Goal: Task Accomplishment & Management: Manage account settings

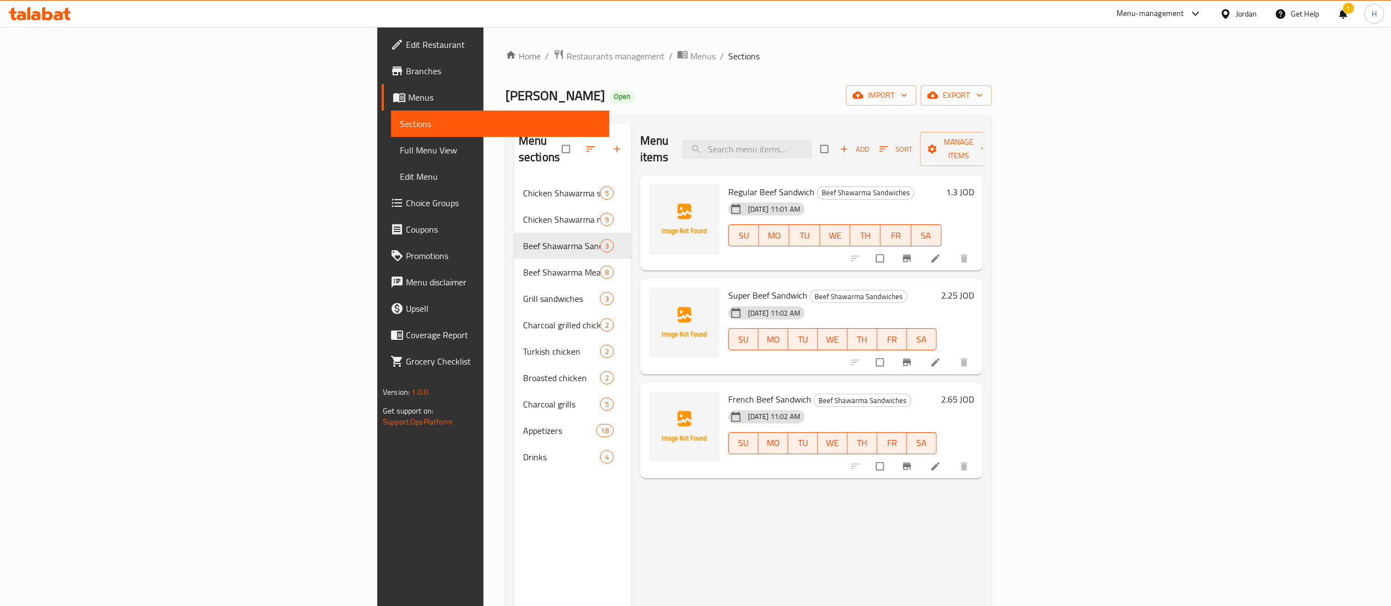
click at [35, 24] on div at bounding box center [40, 14] width 80 height 22
click at [35, 17] on icon at bounding box center [35, 15] width 9 height 9
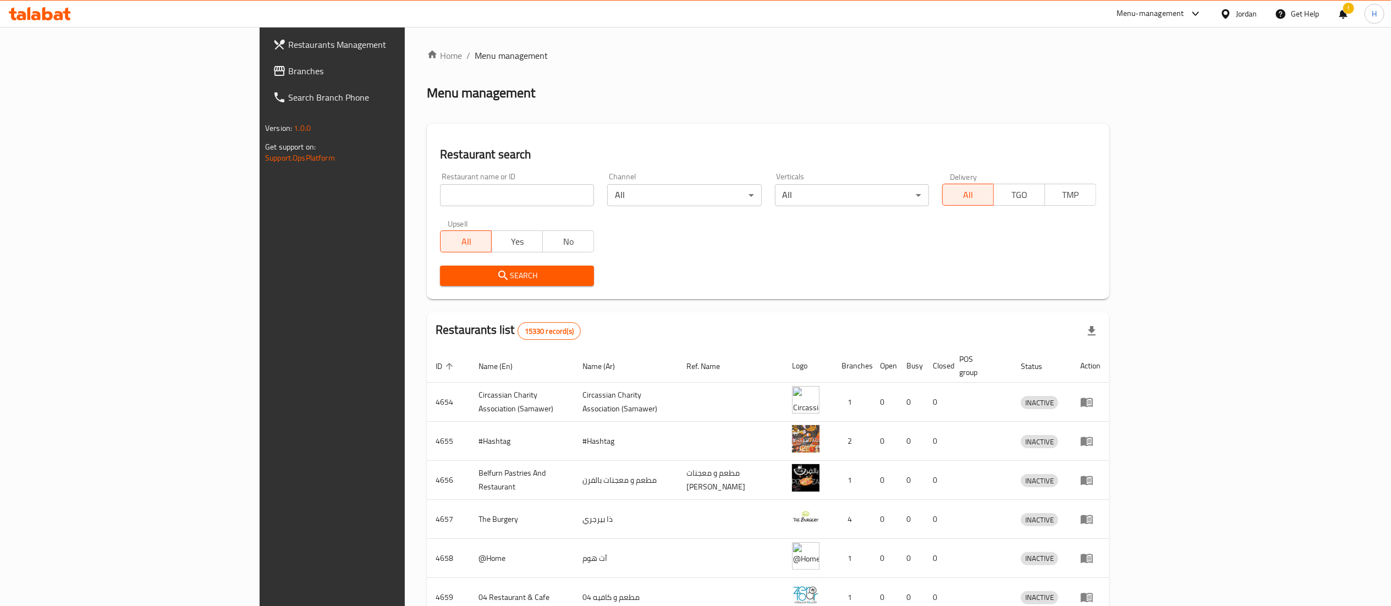
click at [440, 201] on input "search" at bounding box center [517, 195] width 154 height 22
paste input "696368"
type input "696368"
click button "Search" at bounding box center [517, 276] width 154 height 20
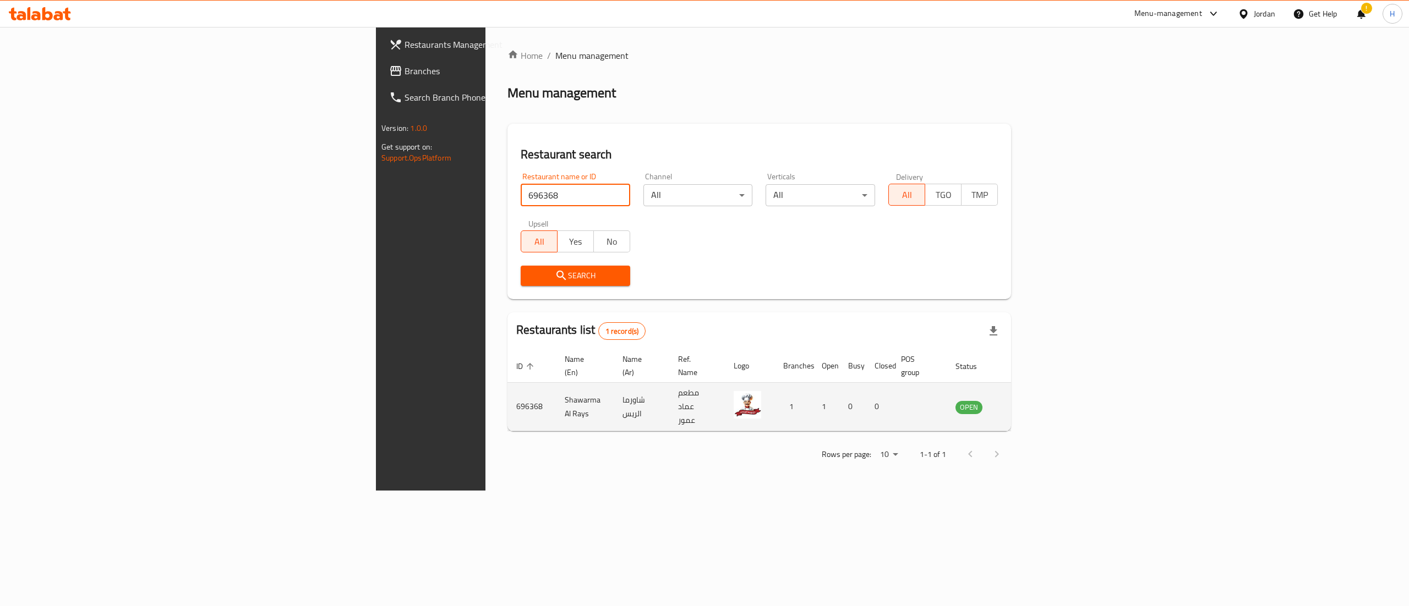
click at [1026, 401] on icon "enhanced table" at bounding box center [1019, 407] width 13 height 13
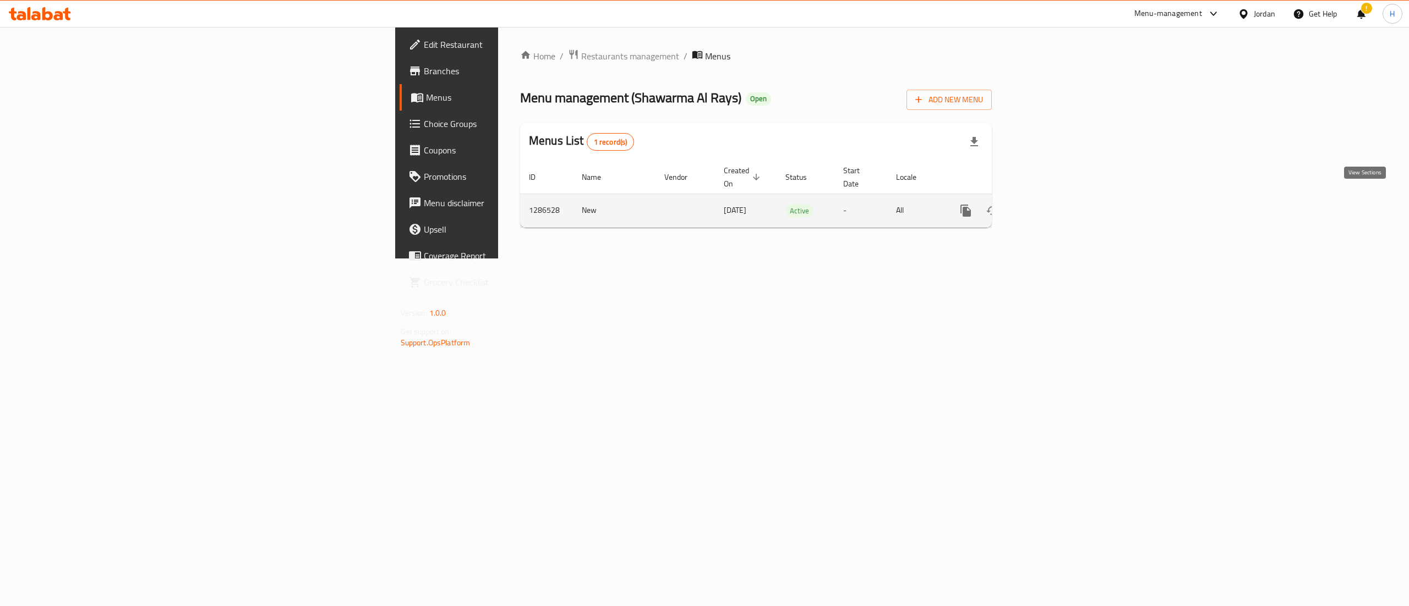
click at [1051, 204] on icon "enhanced table" at bounding box center [1044, 210] width 13 height 13
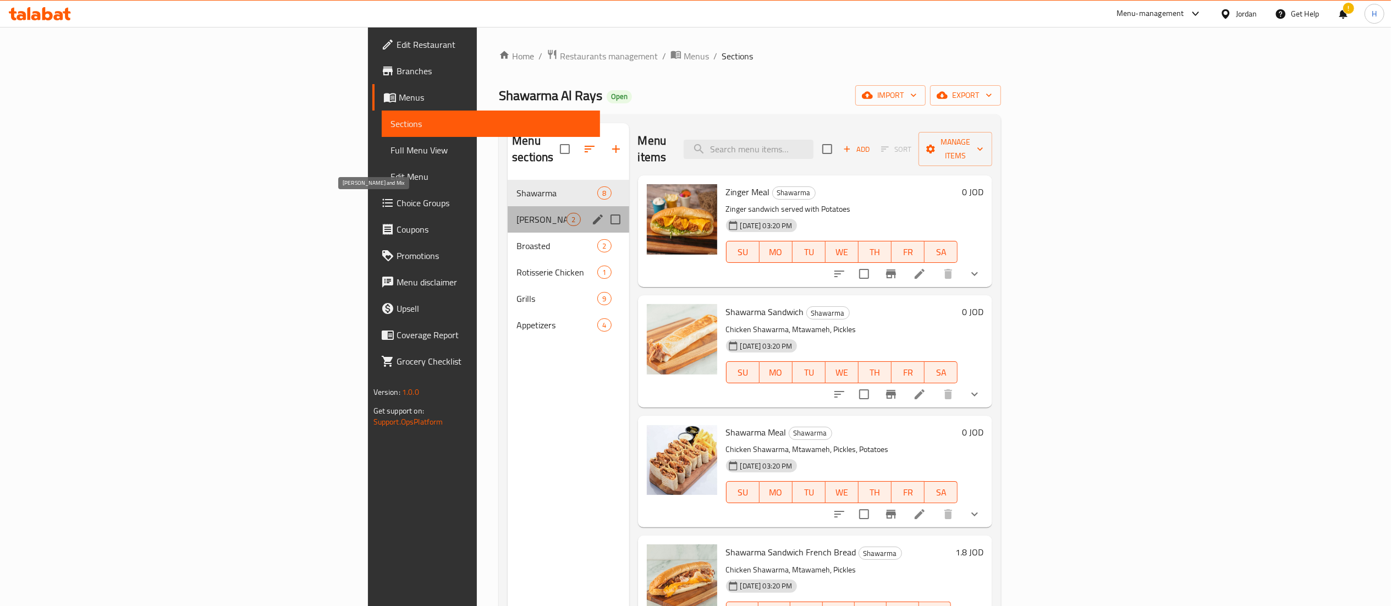
click at [517, 213] on span "Sidor Shawarma and Mix" at bounding box center [542, 219] width 50 height 13
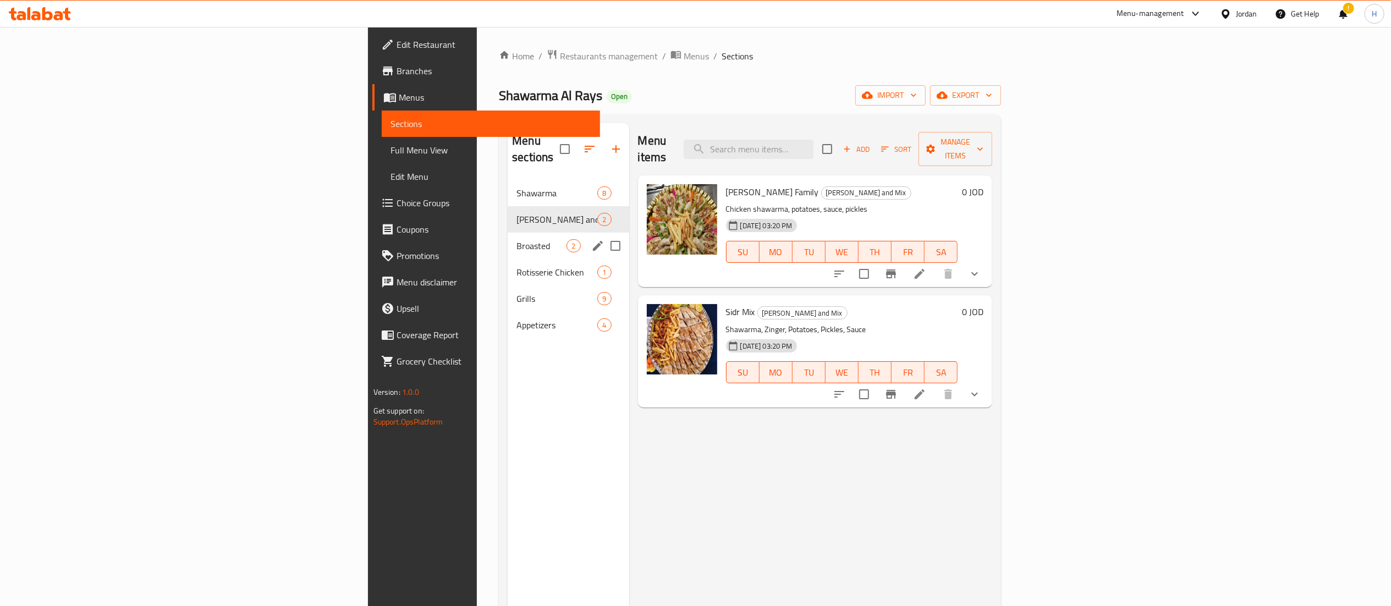
click at [508, 233] on div "Broasted 2" at bounding box center [568, 246] width 121 height 26
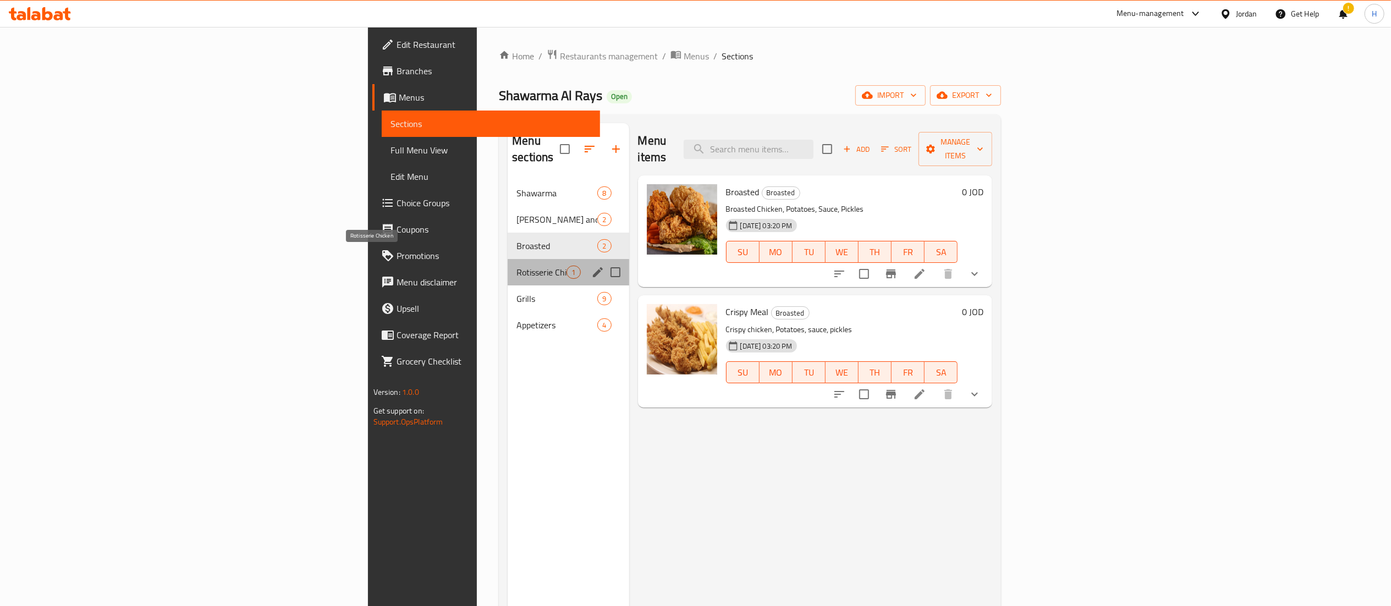
click at [517, 266] on span "Rotisserie Chicken" at bounding box center [542, 272] width 50 height 13
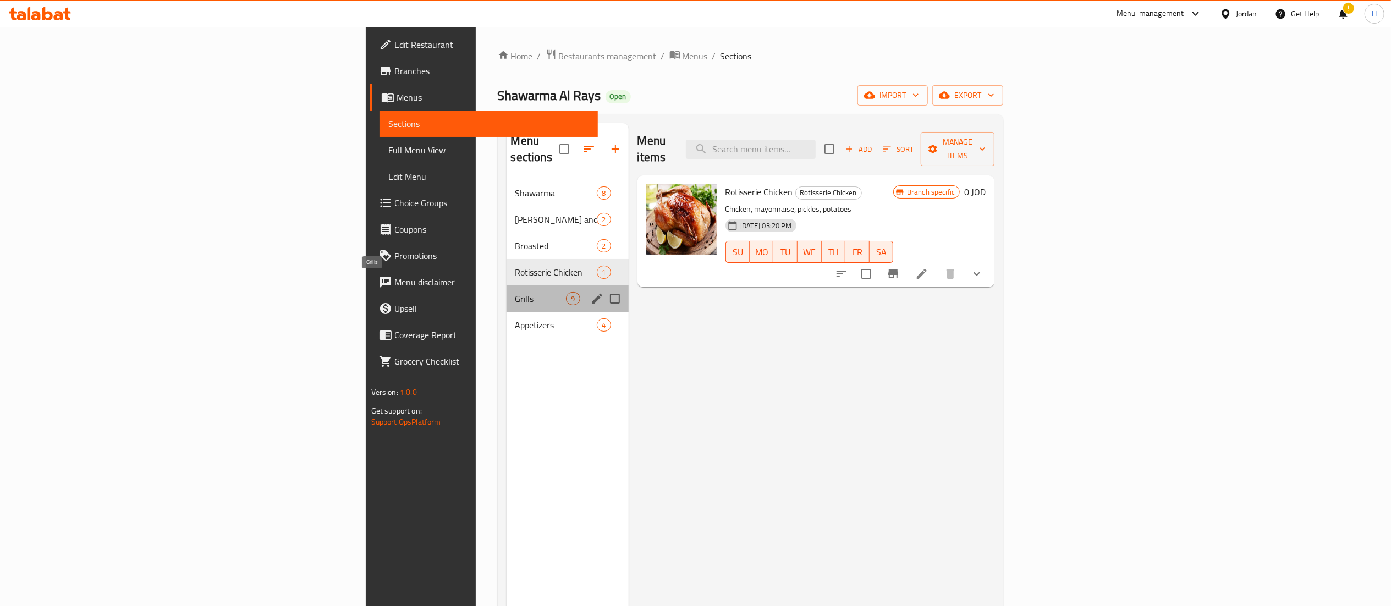
click at [516, 292] on span "Grills" at bounding box center [541, 298] width 51 height 13
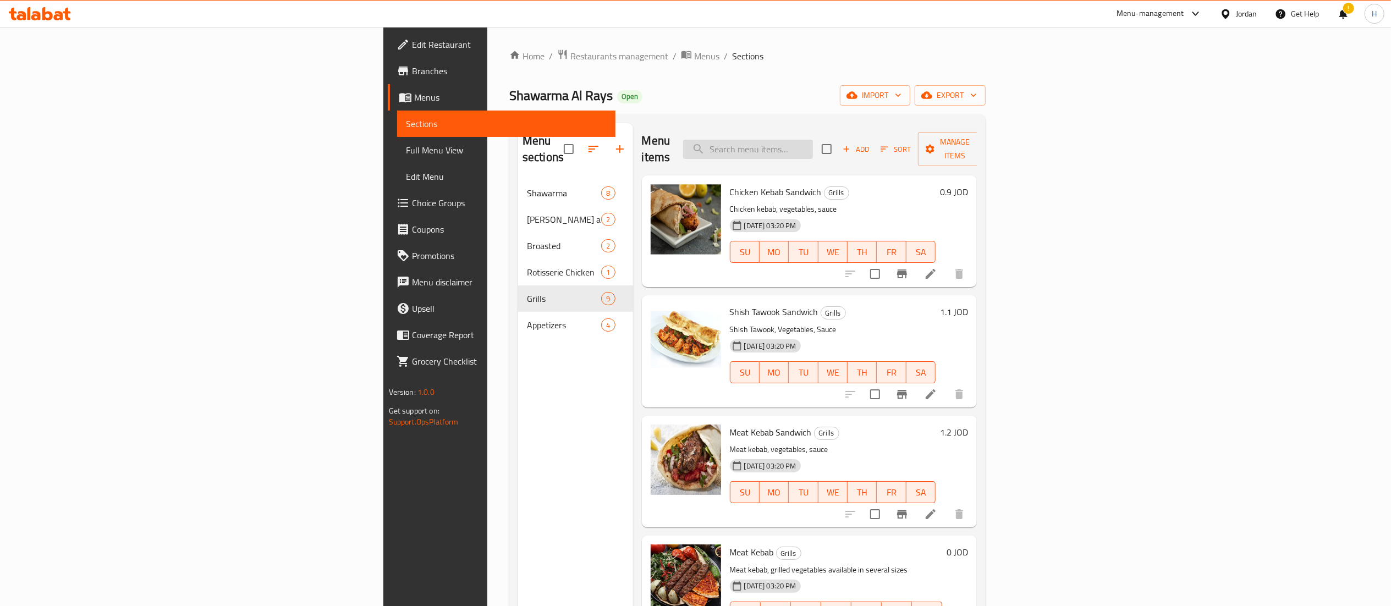
click at [813, 140] on input "search" at bounding box center [748, 149] width 130 height 19
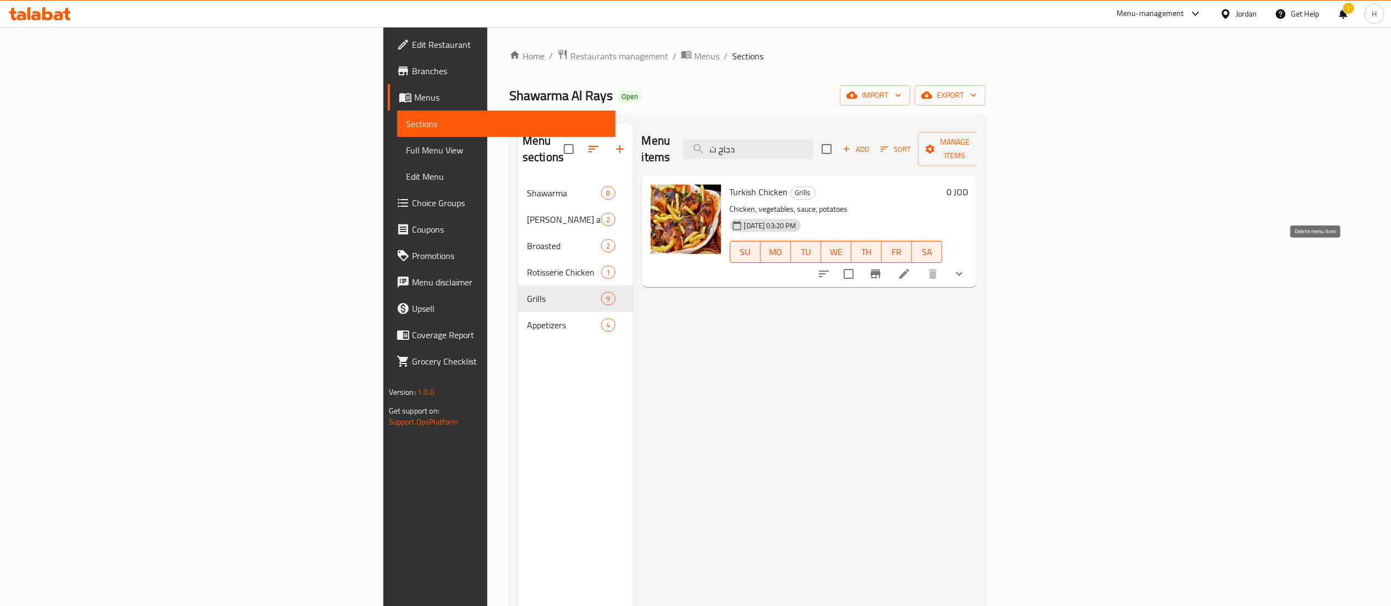
type input "دجاج ت"
click at [966, 267] on icon "show more" at bounding box center [959, 273] width 13 height 13
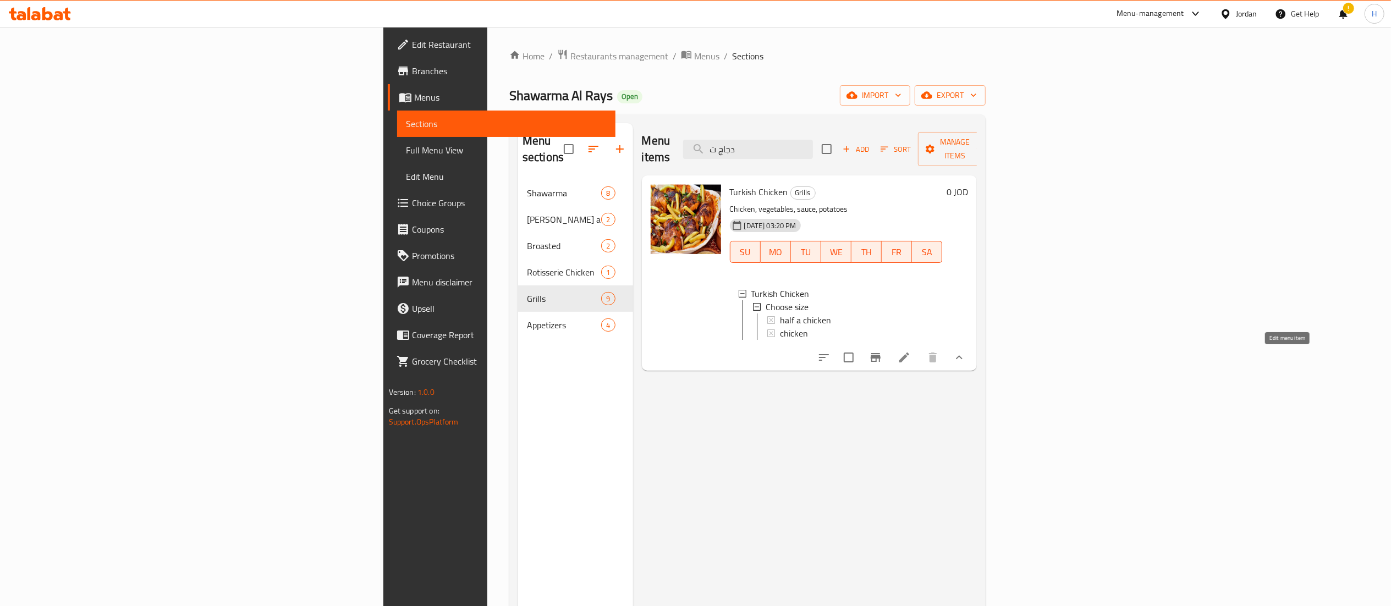
click at [909, 361] on icon at bounding box center [905, 358] width 10 height 10
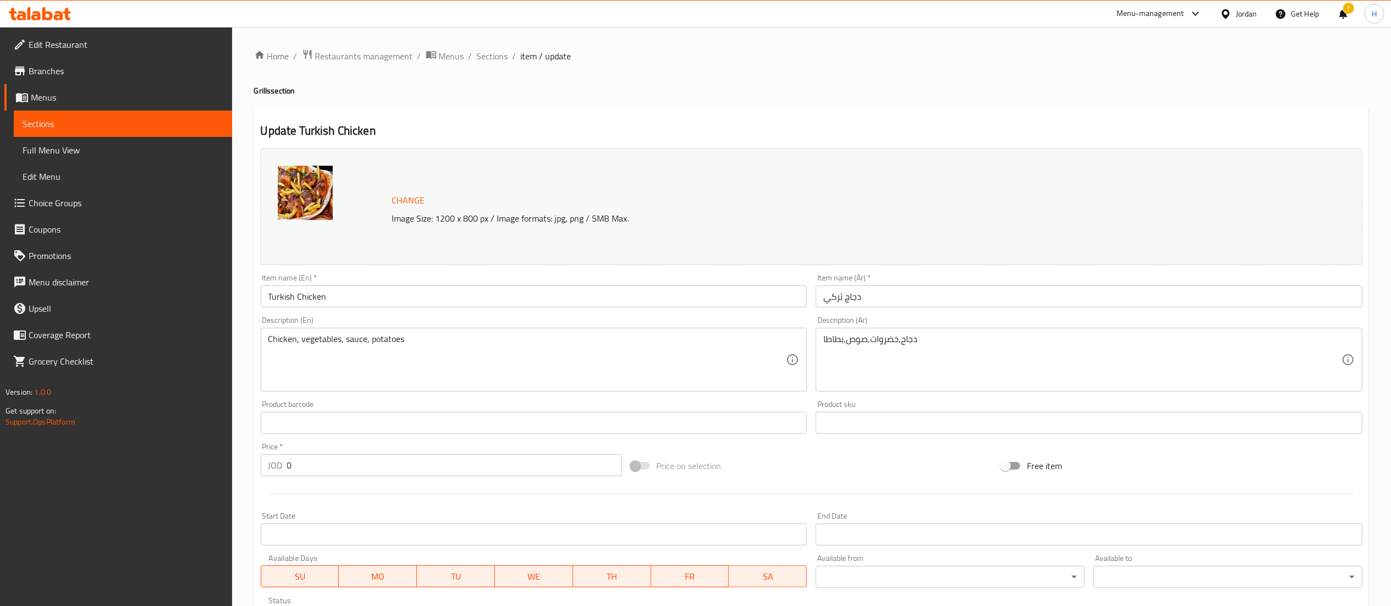
scroll to position [212, 0]
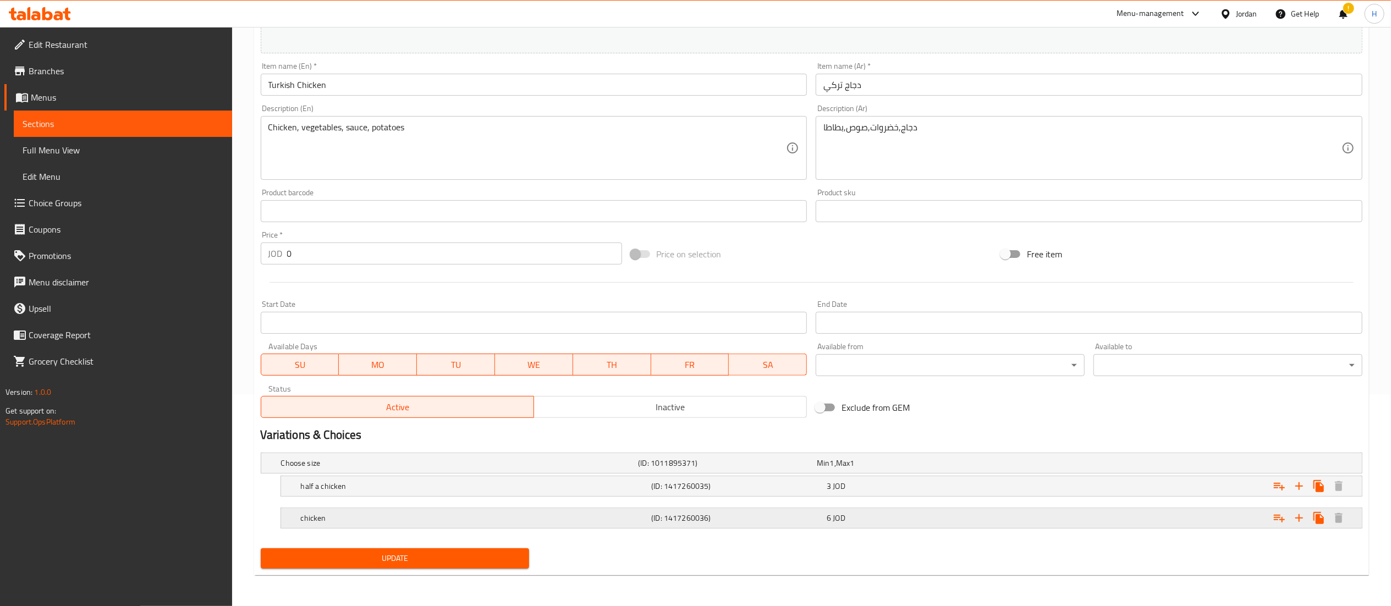
click at [818, 475] on div "chicken (ID: 1417260036) 6 JOD" at bounding box center [815, 463] width 1072 height 24
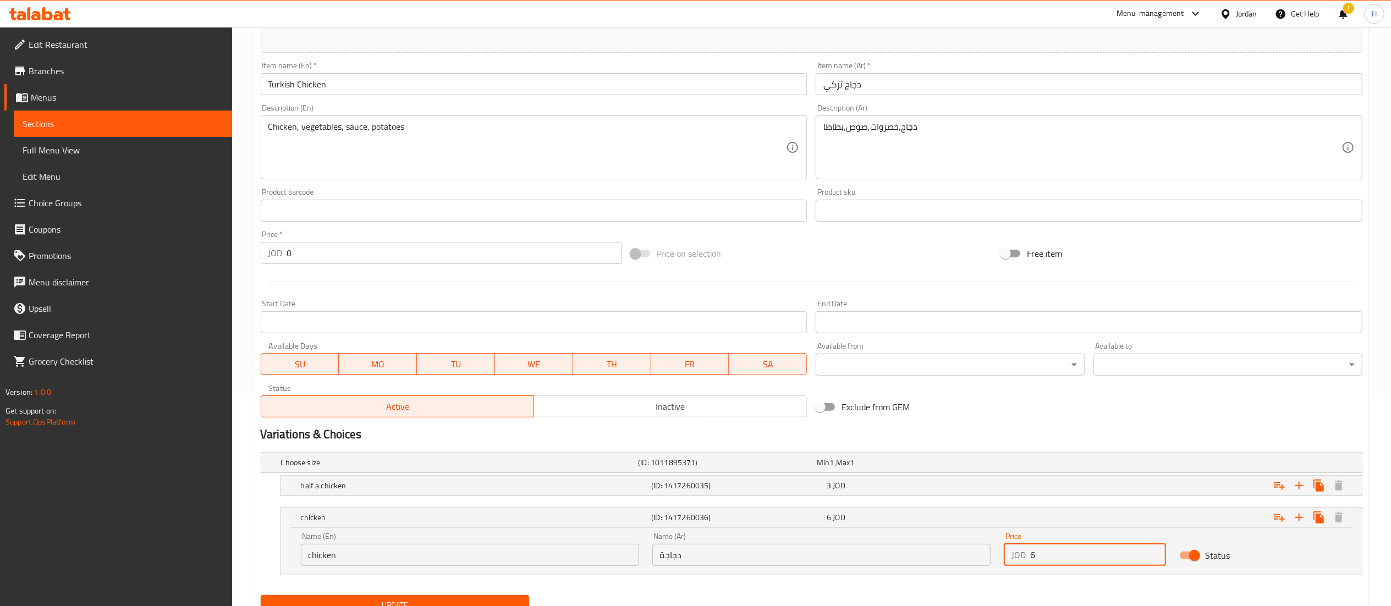
drag, startPoint x: 1060, startPoint y: 556, endPoint x: 877, endPoint y: 563, distance: 182.8
click at [877, 563] on div "Name (En) chicken Name (En) Name (Ar) دجاجة Name (Ar) Price JOD 6 Price Status" at bounding box center [821, 549] width 1055 height 47
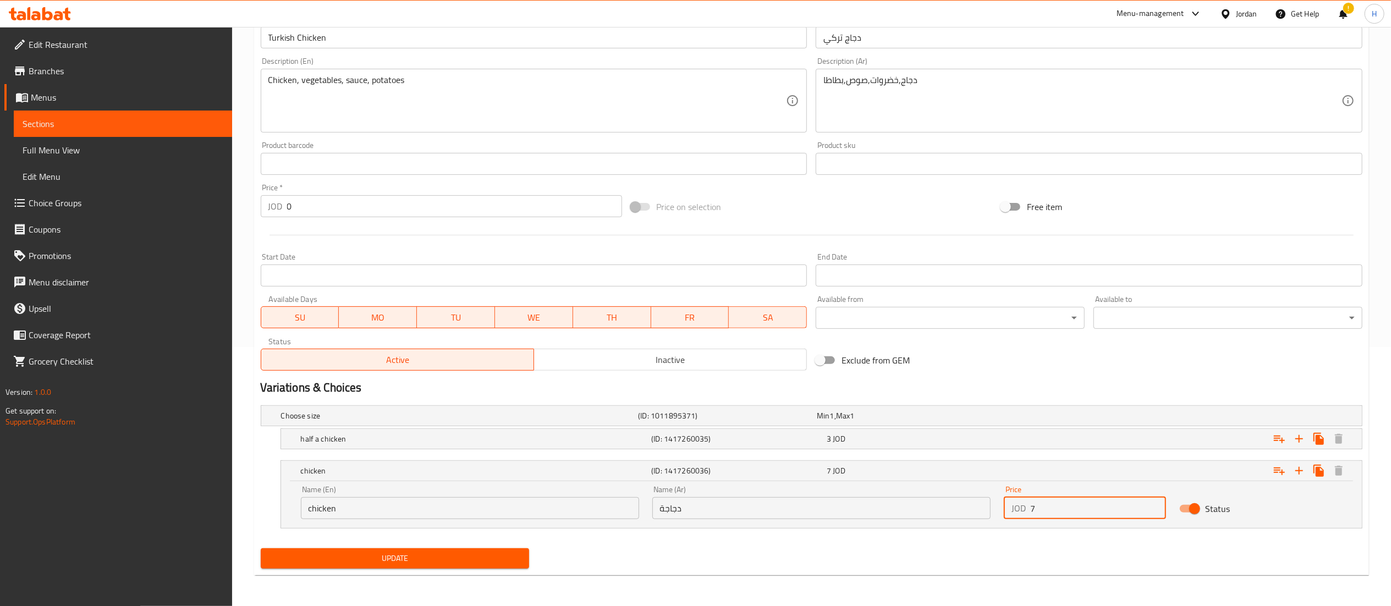
scroll to position [257, 0]
type input "7"
click at [478, 558] on span "Update" at bounding box center [395, 561] width 251 height 14
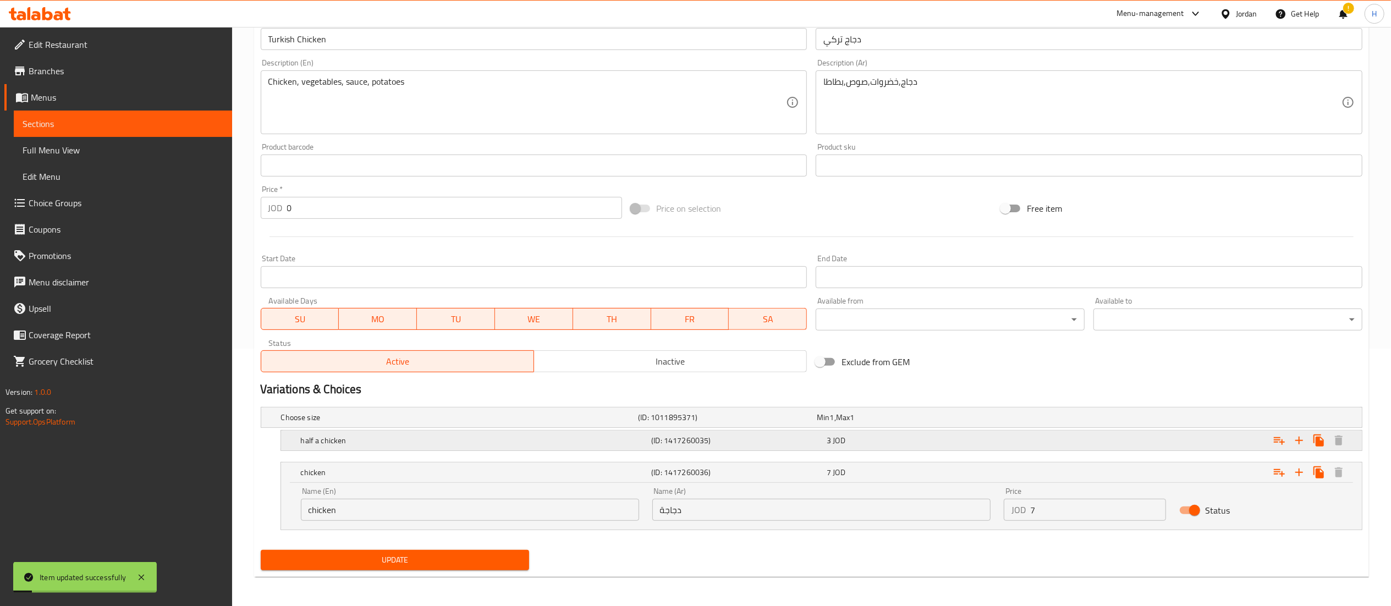
click at [897, 423] on div "3 JOD" at bounding box center [904, 417] width 174 height 11
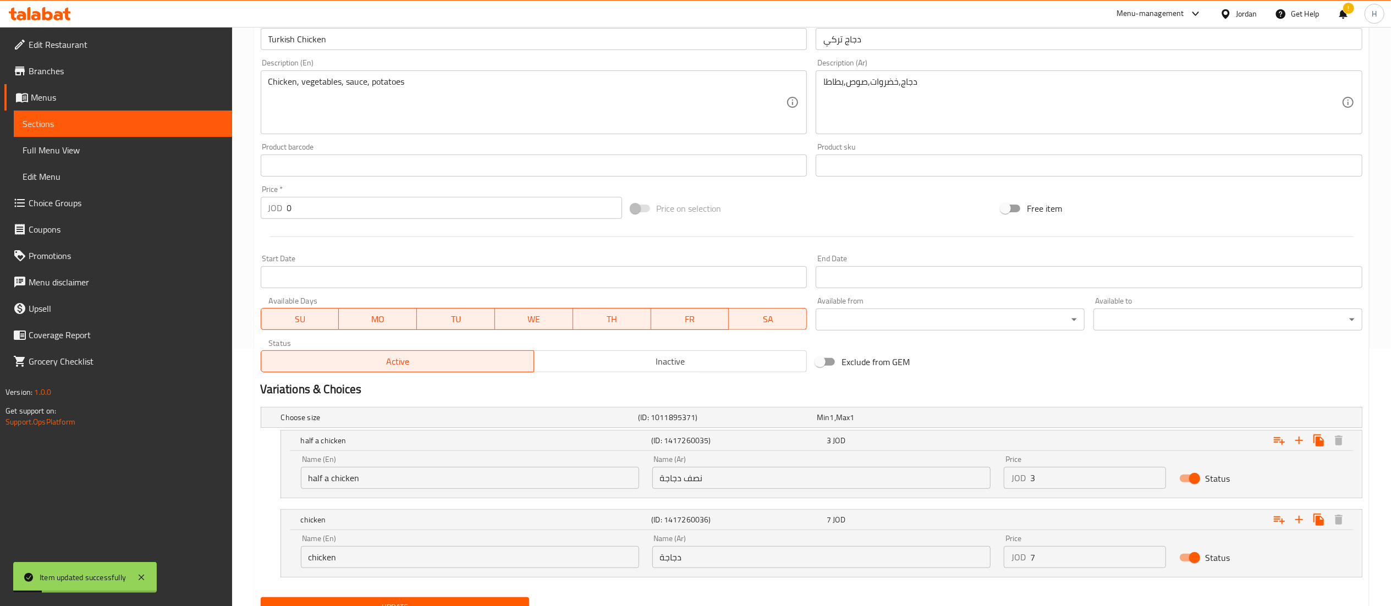
click at [1061, 477] on input "3" at bounding box center [1099, 478] width 136 height 22
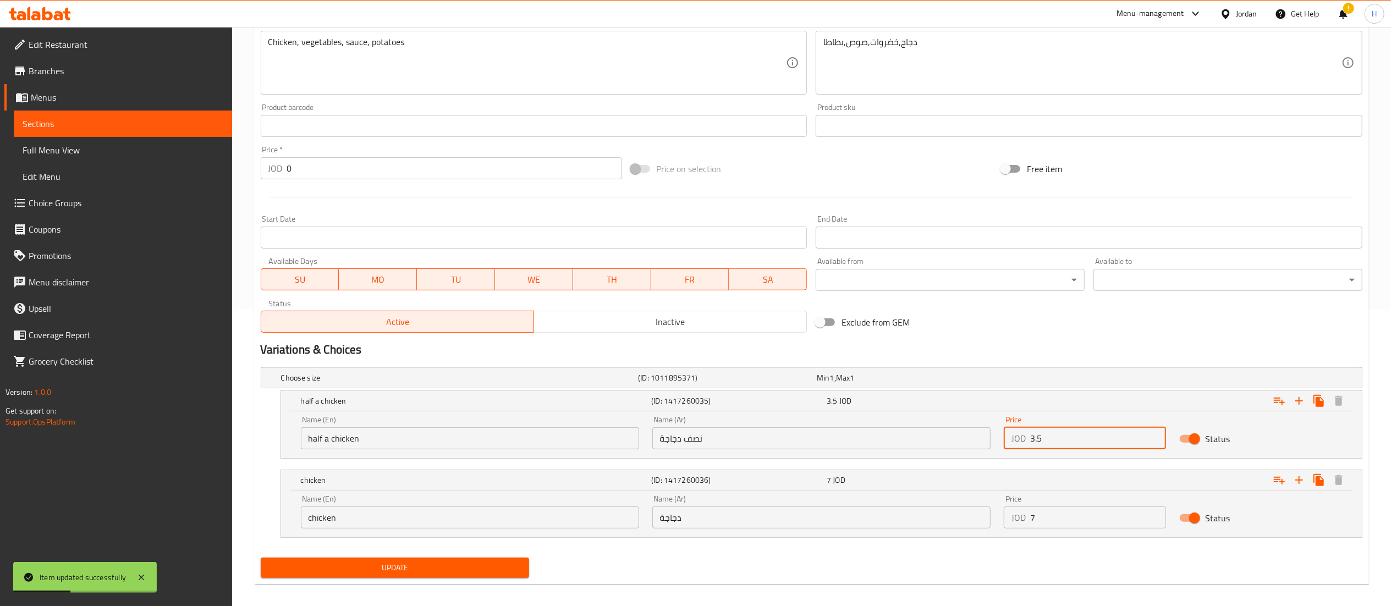
type input "3.5"
click at [474, 549] on nav at bounding box center [812, 544] width 1102 height 9
click at [416, 581] on div "Update" at bounding box center [395, 568] width 278 height 29
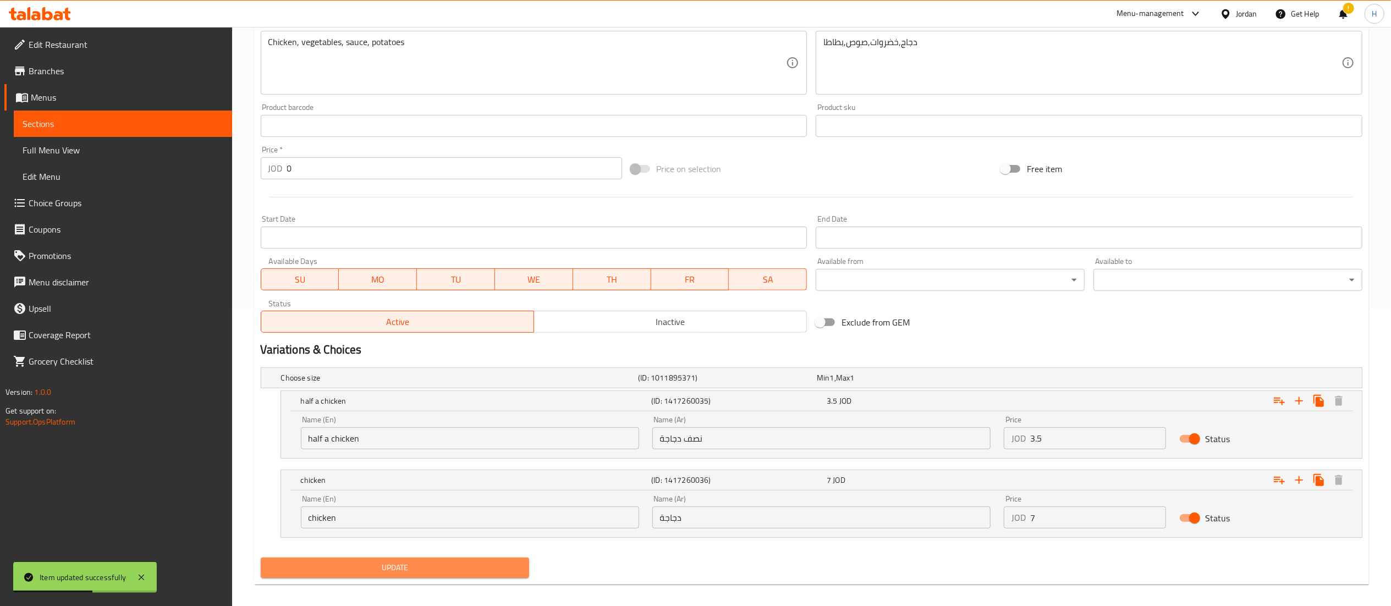
click at [406, 572] on span "Update" at bounding box center [395, 568] width 251 height 14
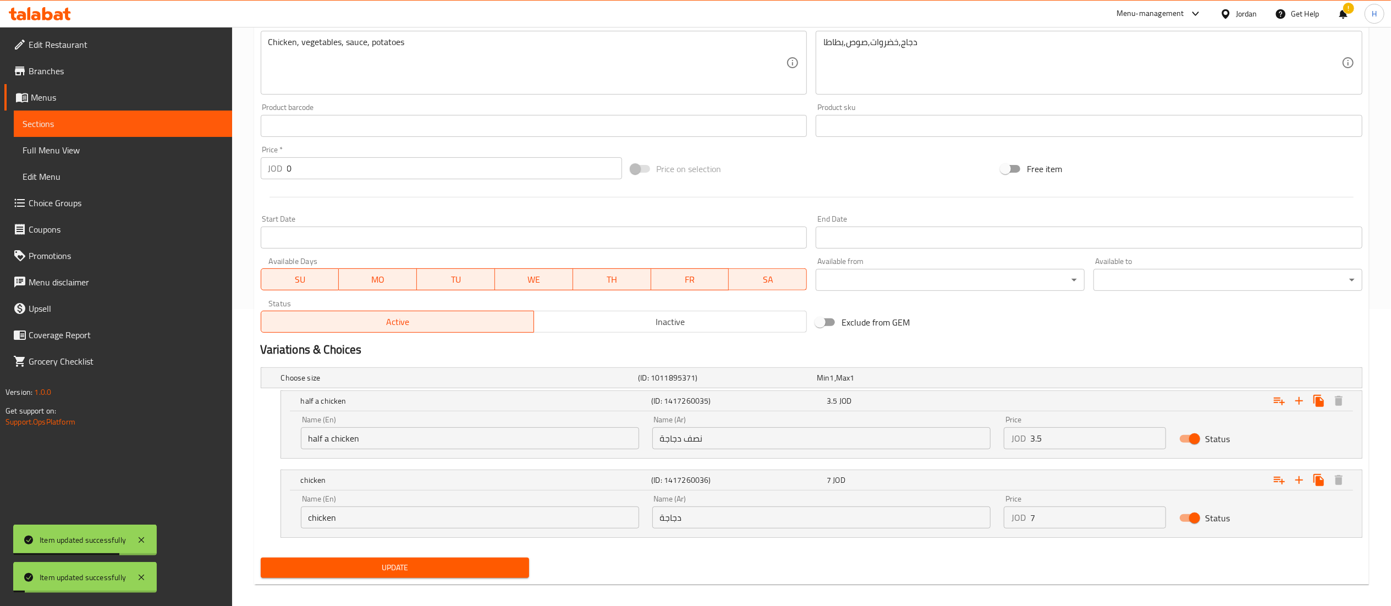
scroll to position [0, 0]
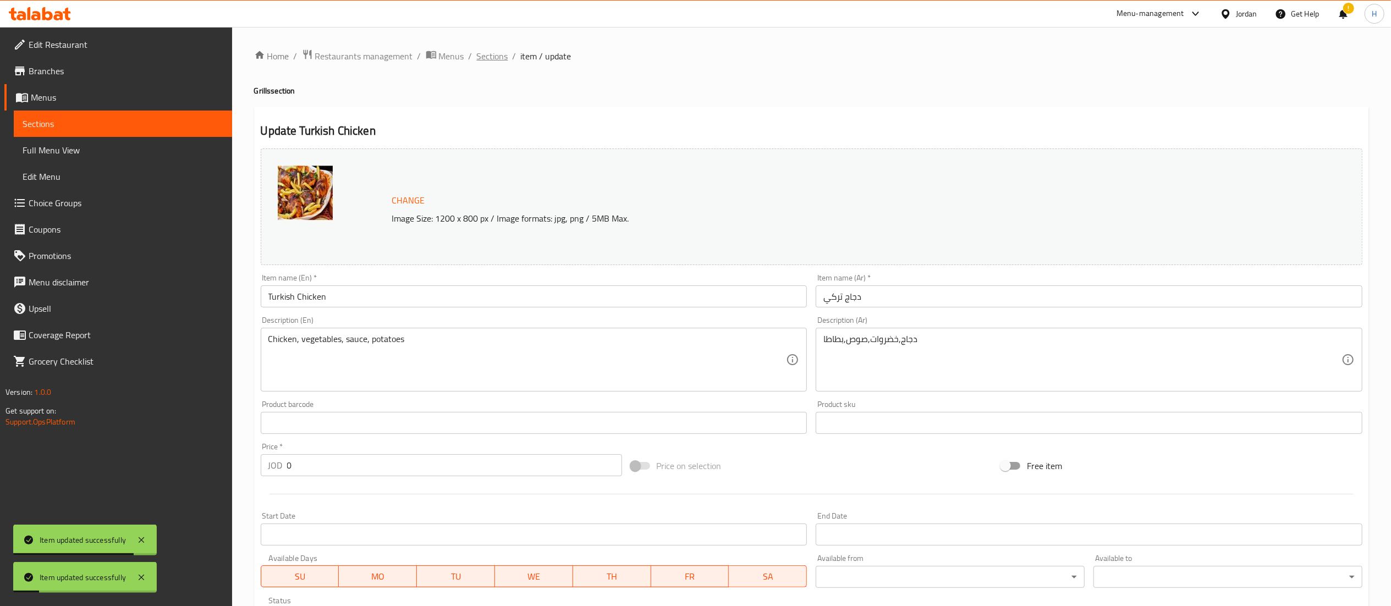
click at [494, 61] on span "Sections" at bounding box center [492, 56] width 31 height 13
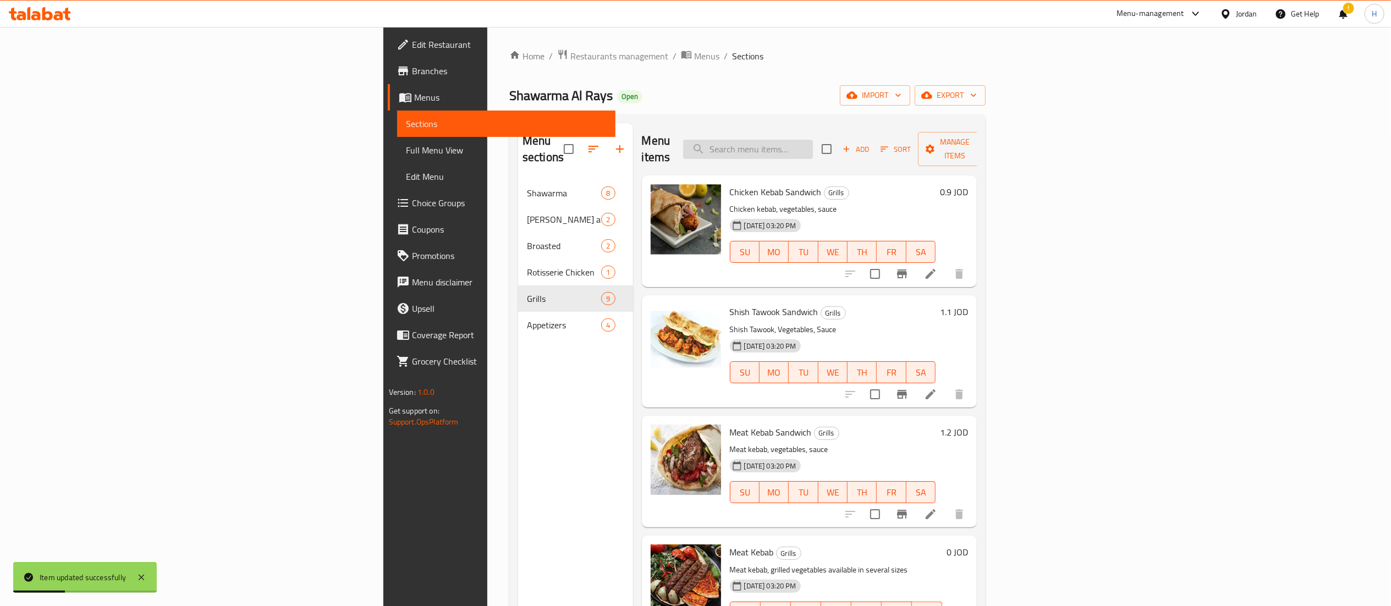
click at [813, 144] on input "search" at bounding box center [748, 149] width 130 height 19
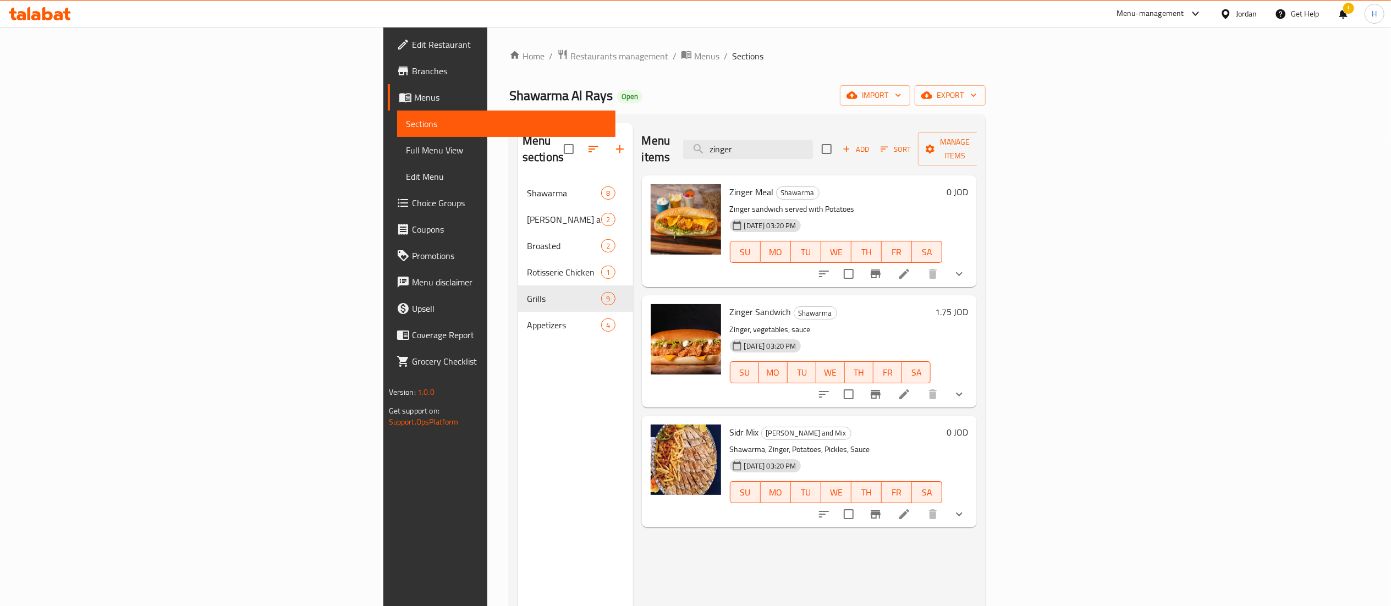
type input "zinger"
click at [911, 267] on icon at bounding box center [904, 273] width 13 height 13
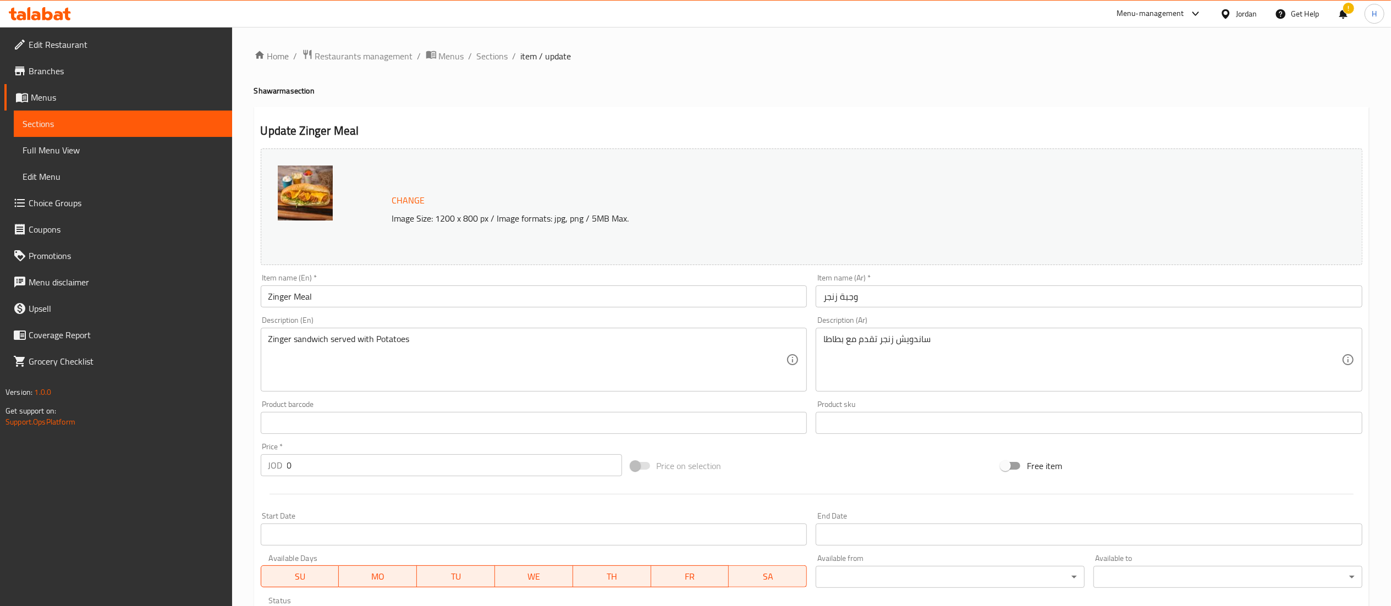
scroll to position [212, 0]
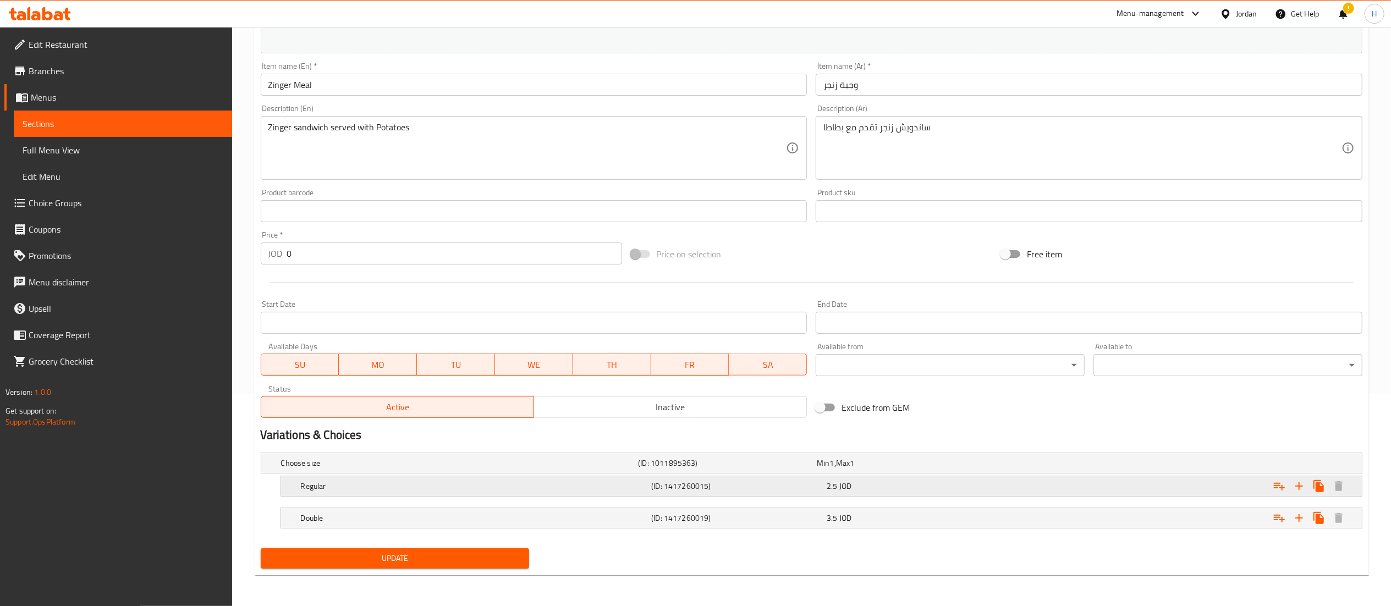
click at [876, 469] on div "2.5 JOD" at bounding box center [904, 463] width 174 height 11
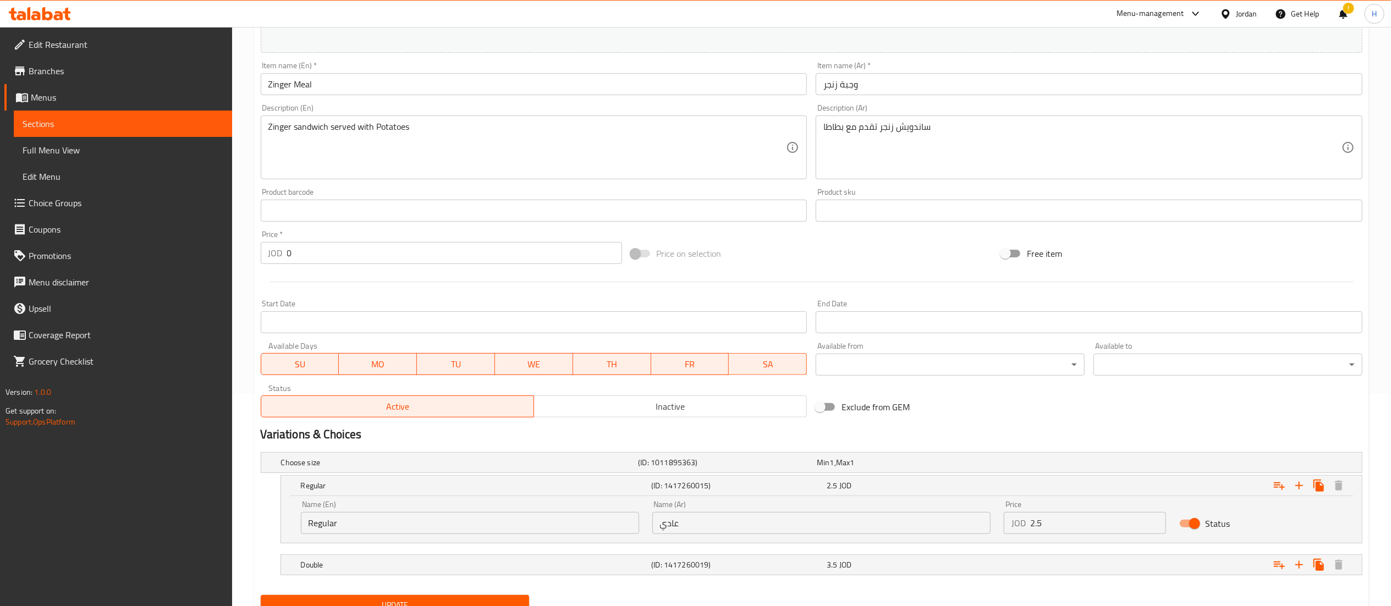
click at [1052, 528] on input "2.5" at bounding box center [1099, 523] width 136 height 22
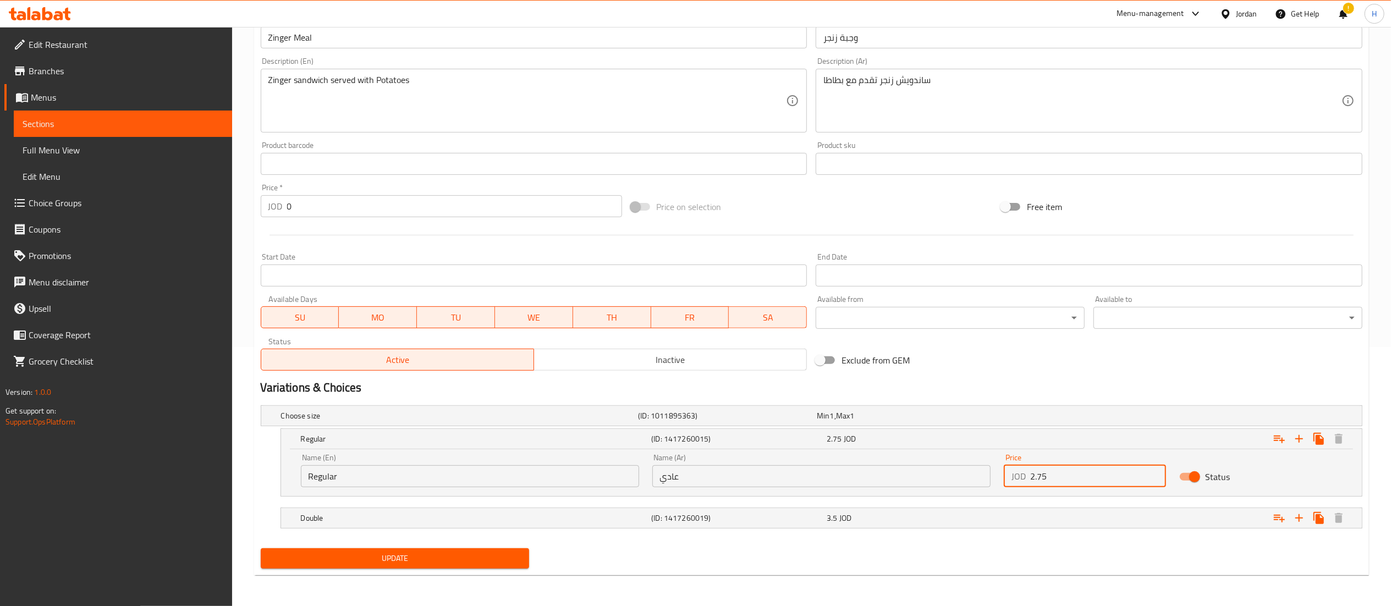
type input "2.75"
click at [907, 421] on div "3.5 JOD" at bounding box center [904, 415] width 174 height 11
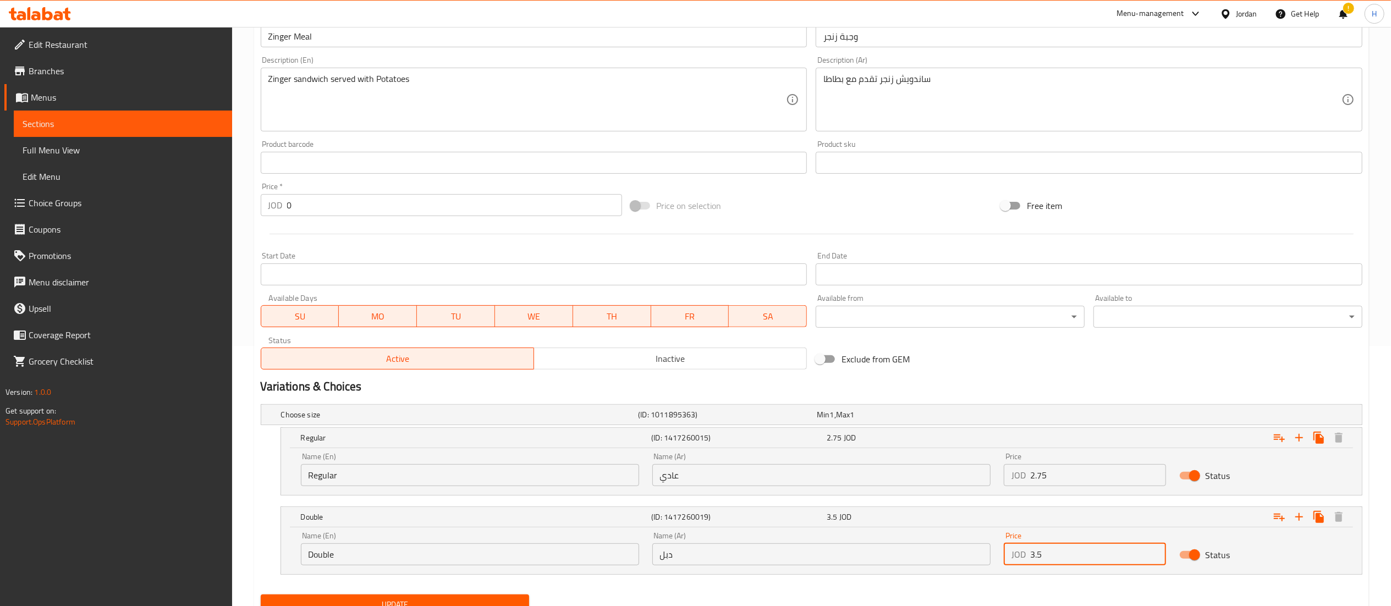
drag, startPoint x: 1059, startPoint y: 554, endPoint x: 936, endPoint y: 548, distance: 122.8
click at [936, 548] on div "Name (En) Double Name (En) Name (Ar) دبل Name (Ar) Price JOD 3.5 Price Status" at bounding box center [821, 548] width 1055 height 47
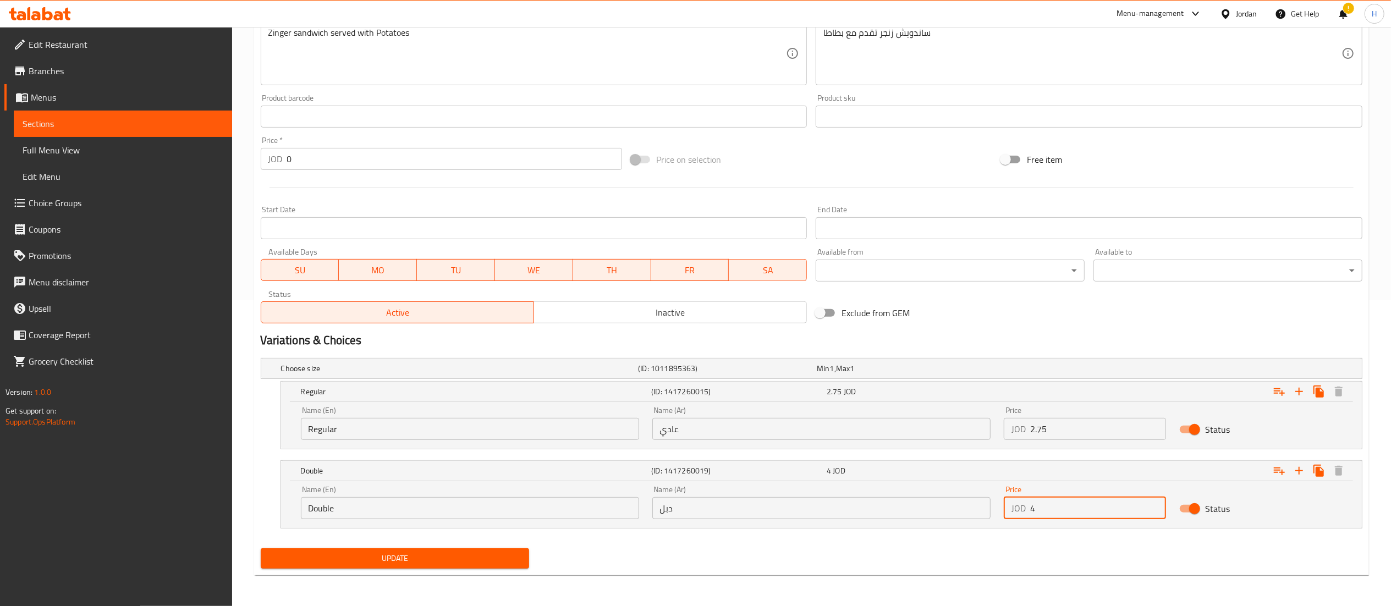
type input "4"
click at [441, 567] on button "Update" at bounding box center [395, 559] width 269 height 20
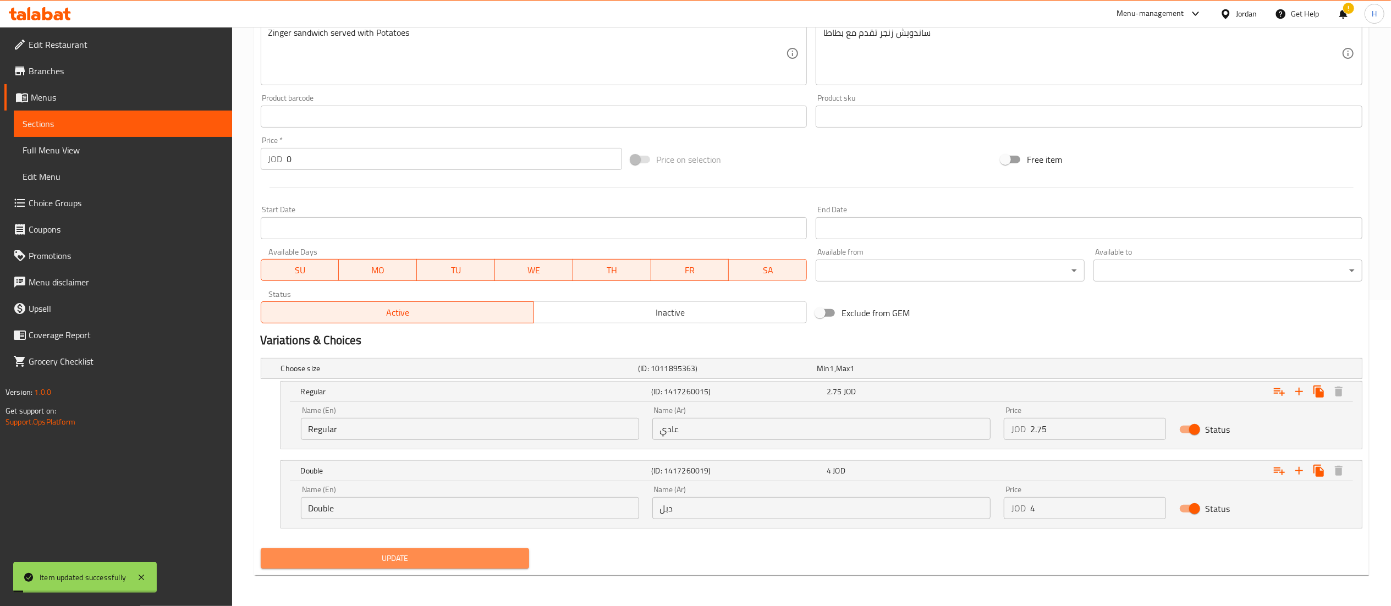
click at [453, 556] on span "Update" at bounding box center [395, 559] width 251 height 14
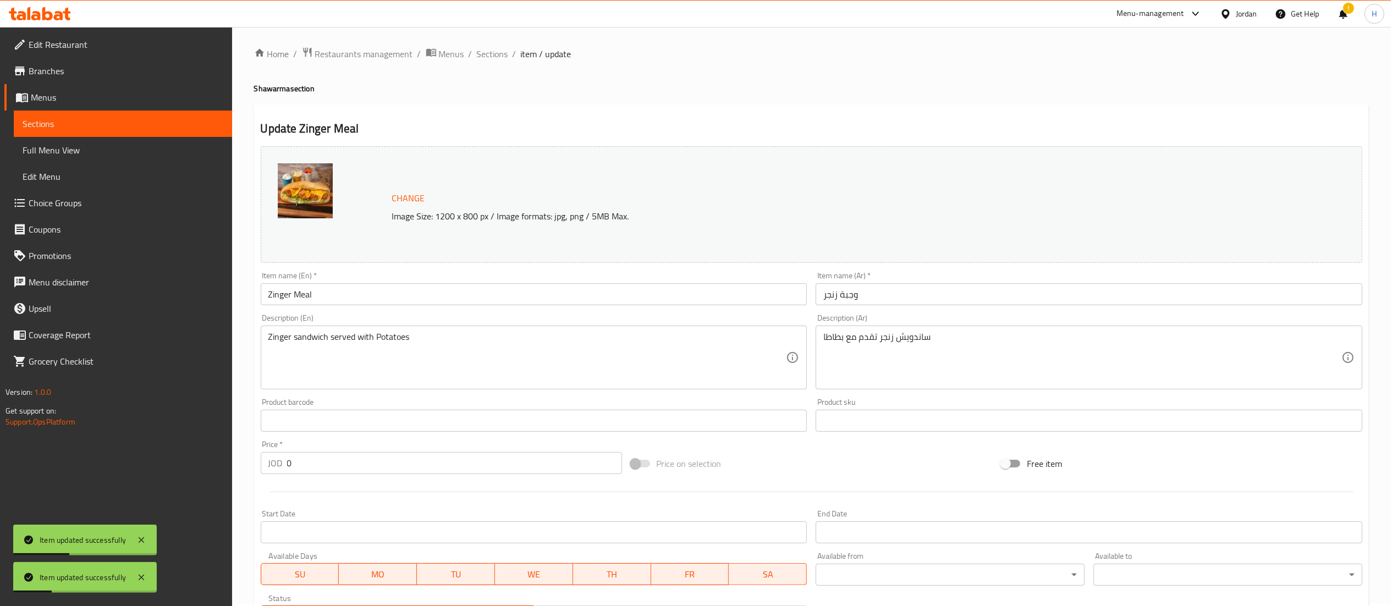
scroll to position [0, 0]
click at [489, 54] on span "Sections" at bounding box center [492, 56] width 31 height 13
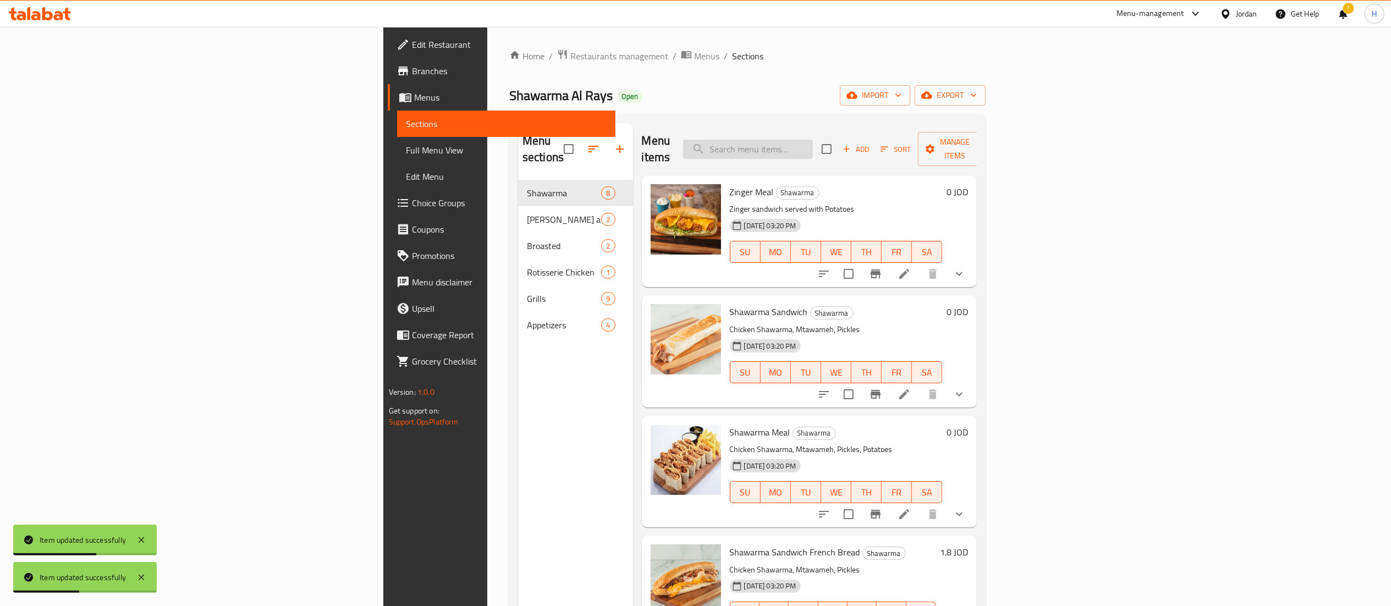
click at [813, 143] on input "search" at bounding box center [748, 149] width 130 height 19
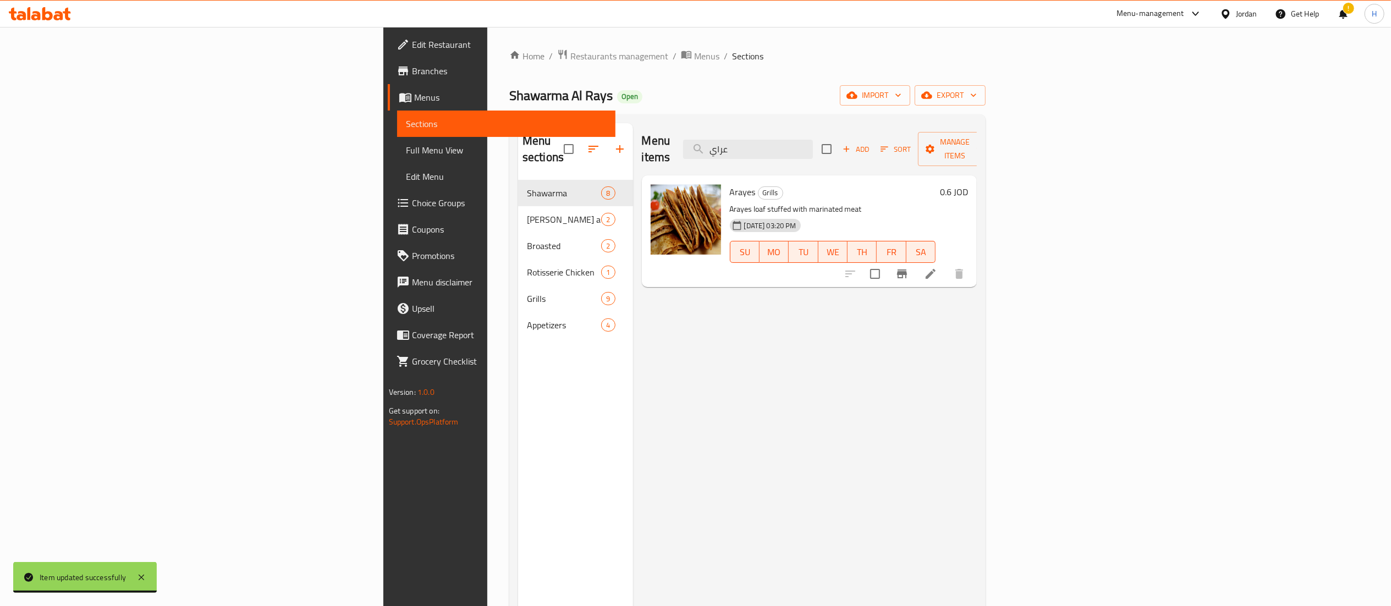
type input "عراي"
click at [968, 184] on h6 "0.6 JOD" at bounding box center [954, 191] width 28 height 15
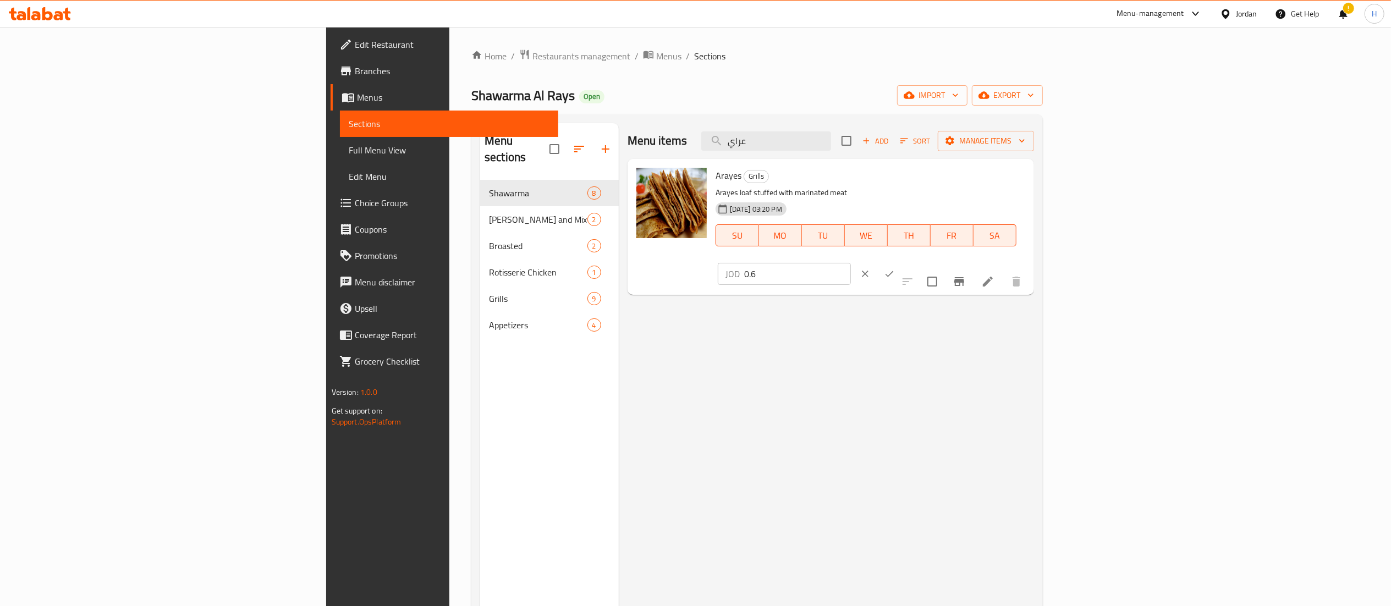
click at [851, 263] on input "0.6" at bounding box center [797, 274] width 107 height 22
type input "0.85"
click at [895, 268] on icon "ok" at bounding box center [889, 273] width 11 height 11
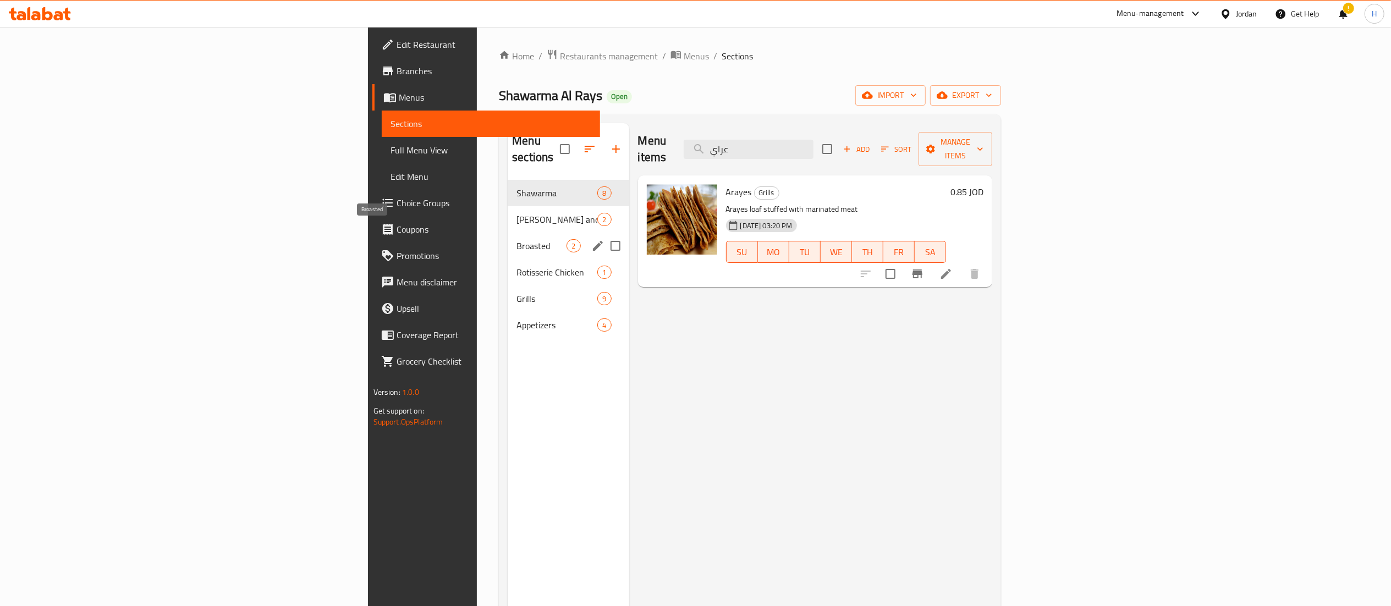
click at [517, 239] on span "Broasted" at bounding box center [542, 245] width 50 height 13
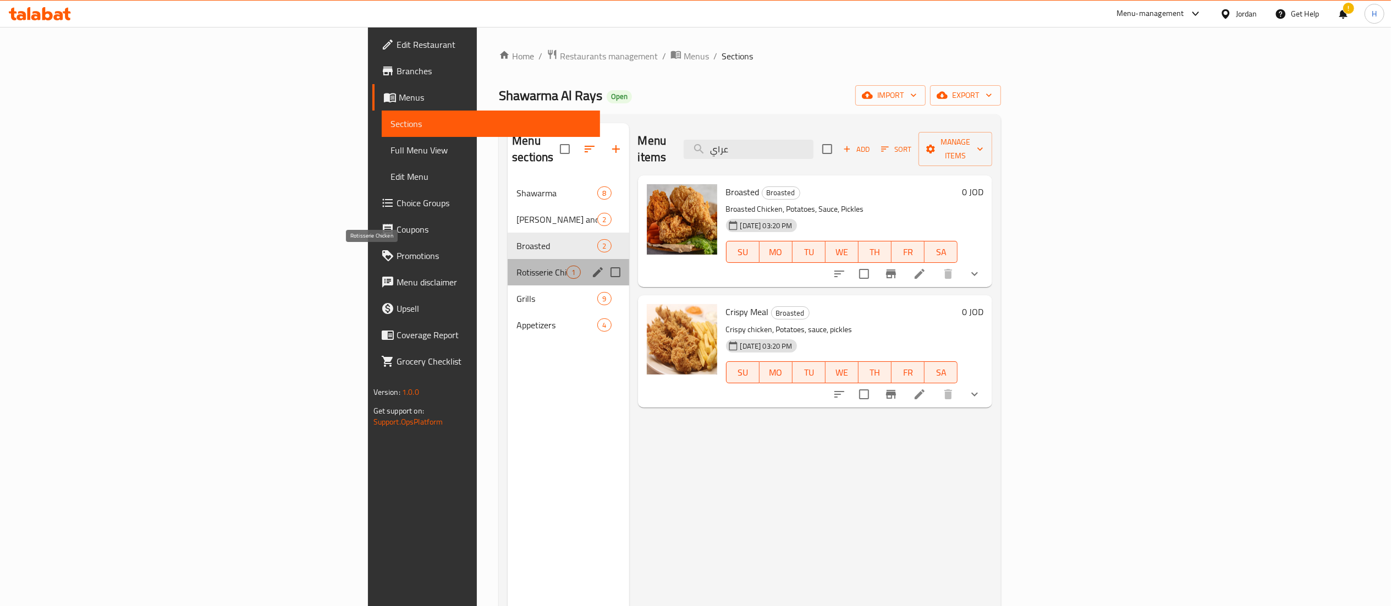
click at [517, 266] on span "Rotisserie Chicken" at bounding box center [542, 272] width 50 height 13
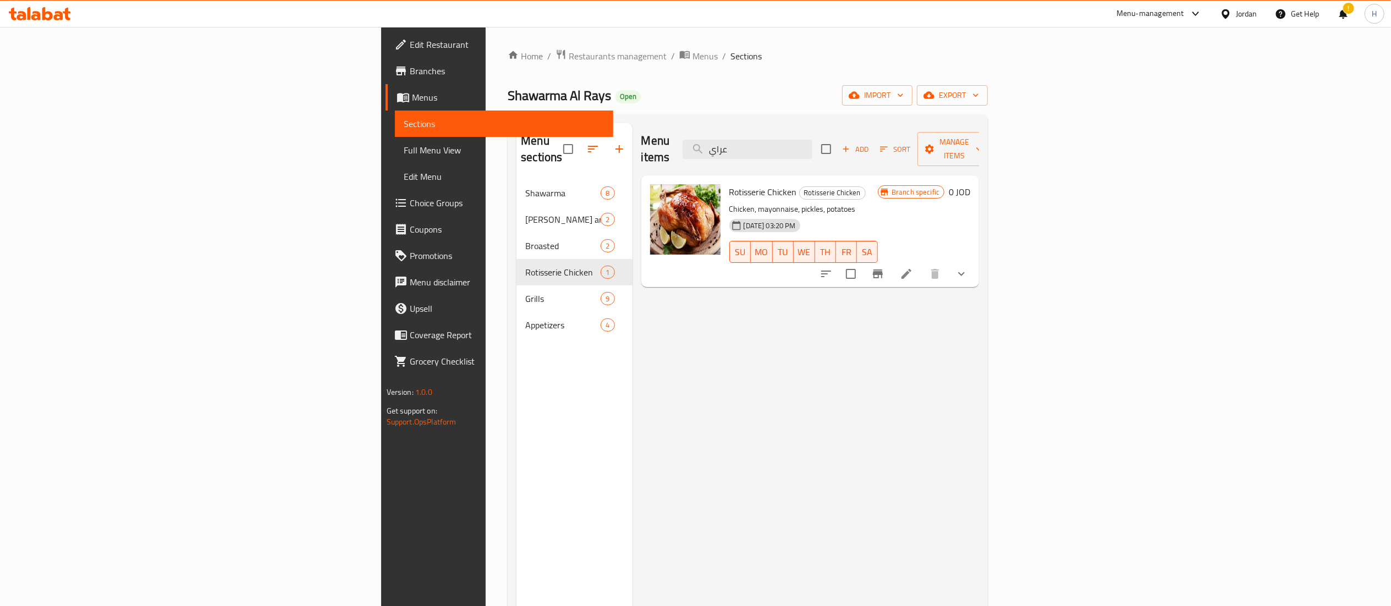
click at [968, 267] on icon "show more" at bounding box center [961, 273] width 13 height 13
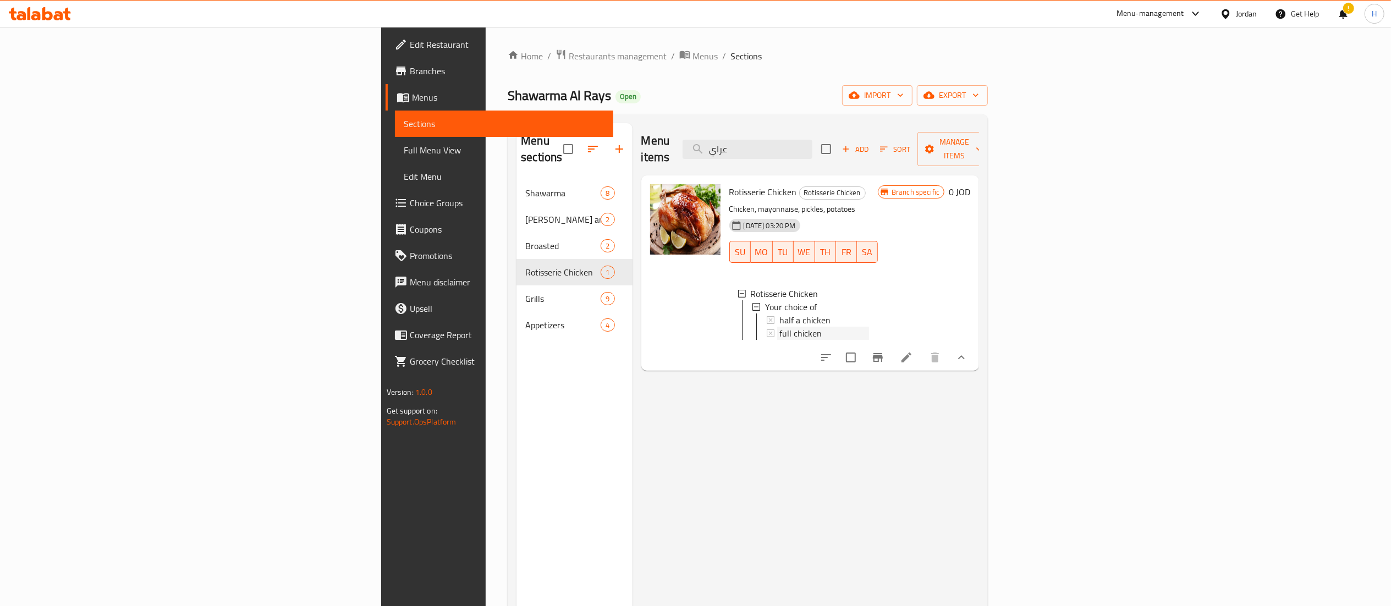
click at [780, 327] on span "full chicken" at bounding box center [801, 333] width 42 height 13
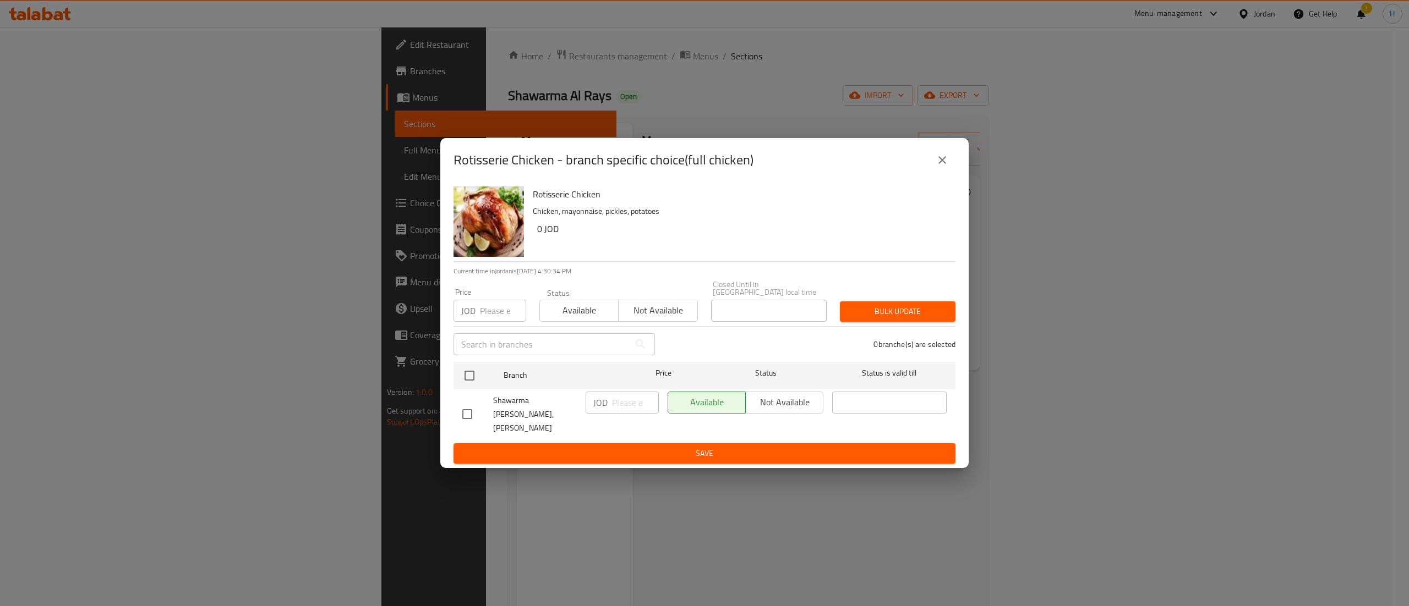
click at [942, 164] on icon "close" at bounding box center [942, 160] width 8 height 8
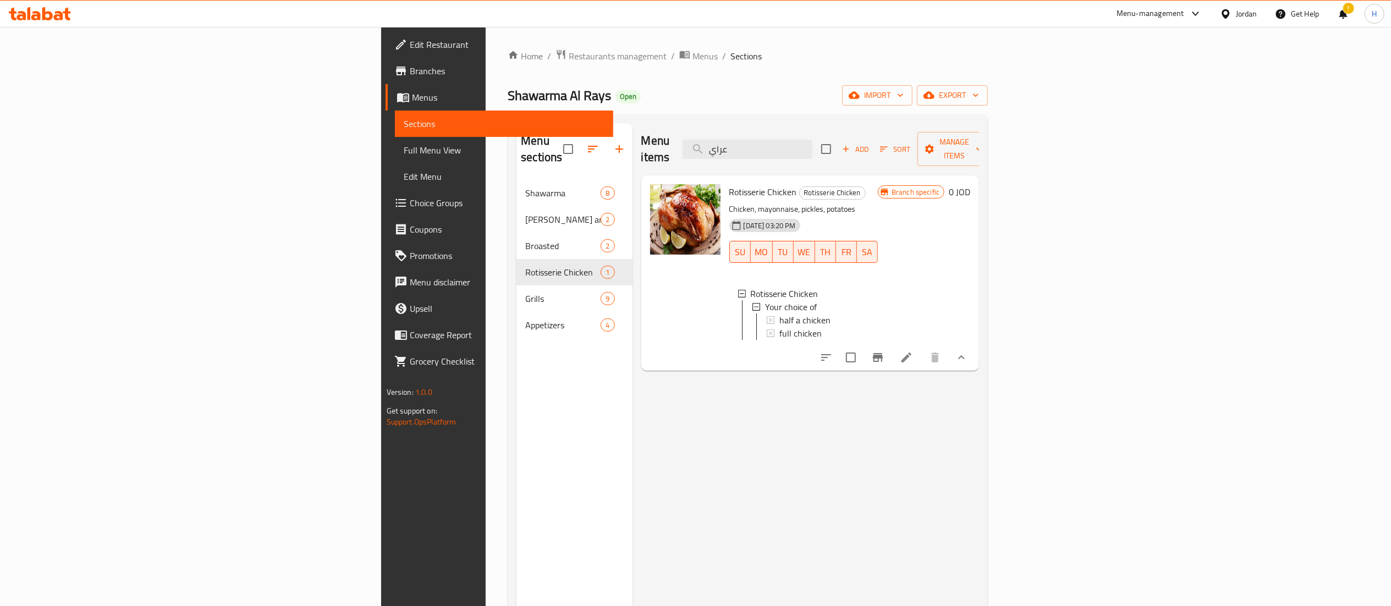
click at [912, 359] on icon at bounding box center [907, 358] width 10 height 10
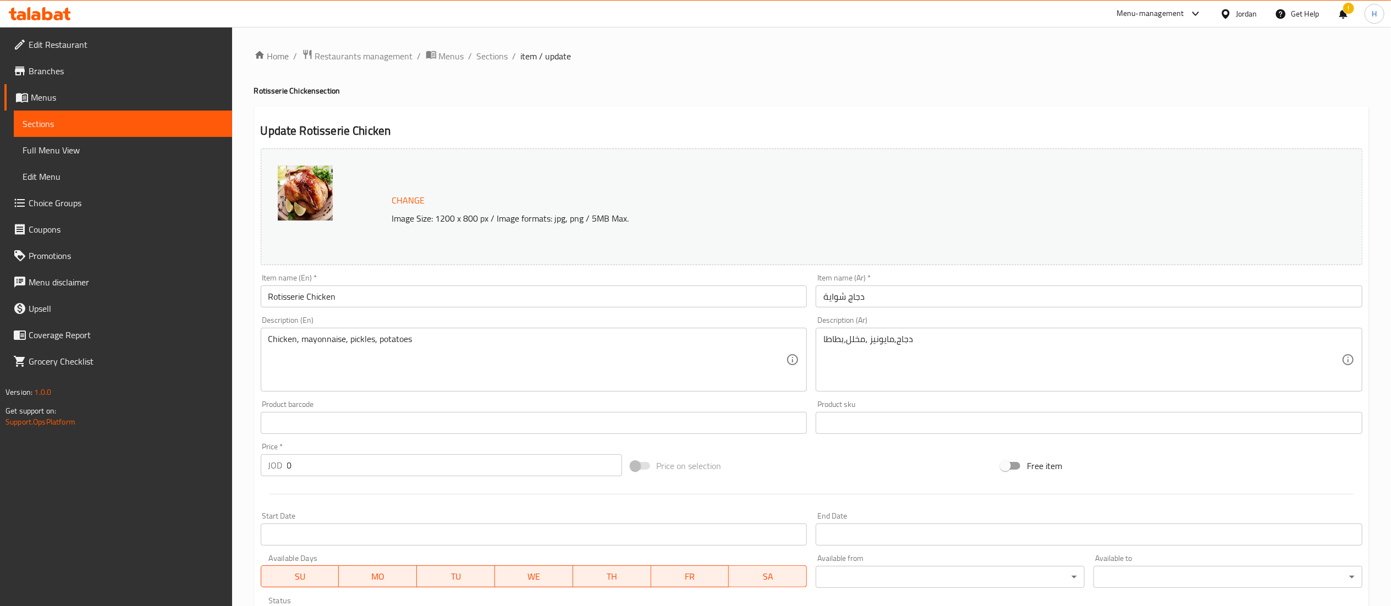
scroll to position [212, 0]
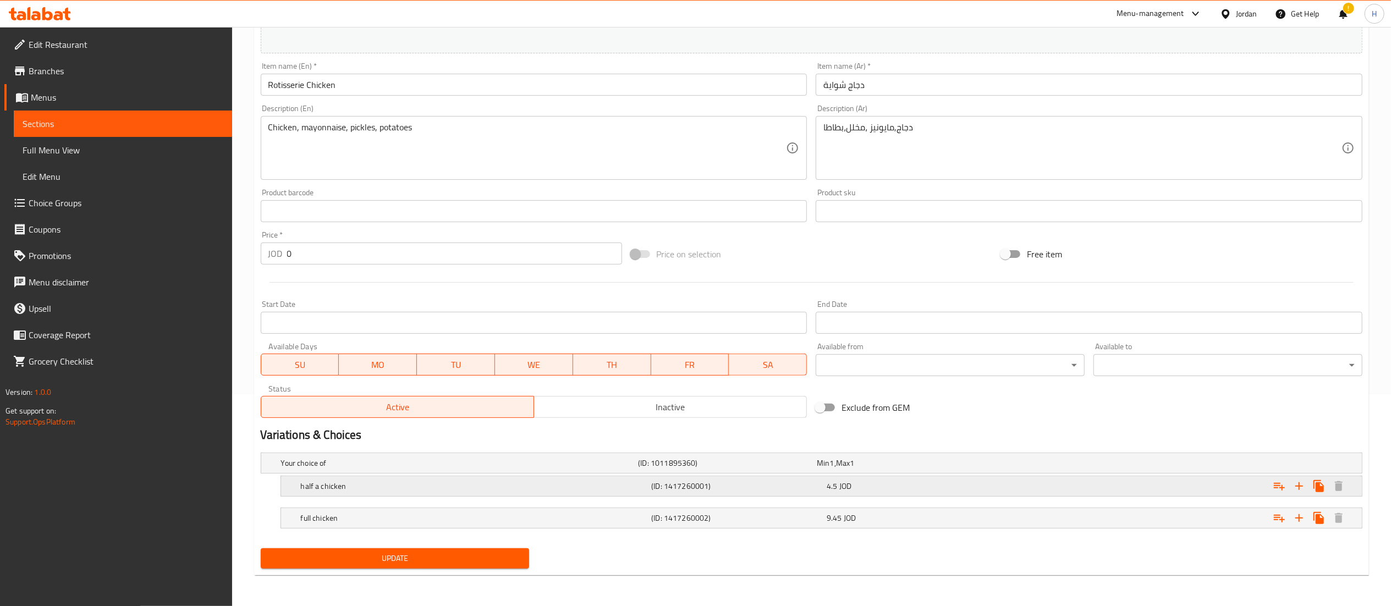
click at [793, 469] on h5 "(ID: 1417260001)" at bounding box center [725, 463] width 174 height 11
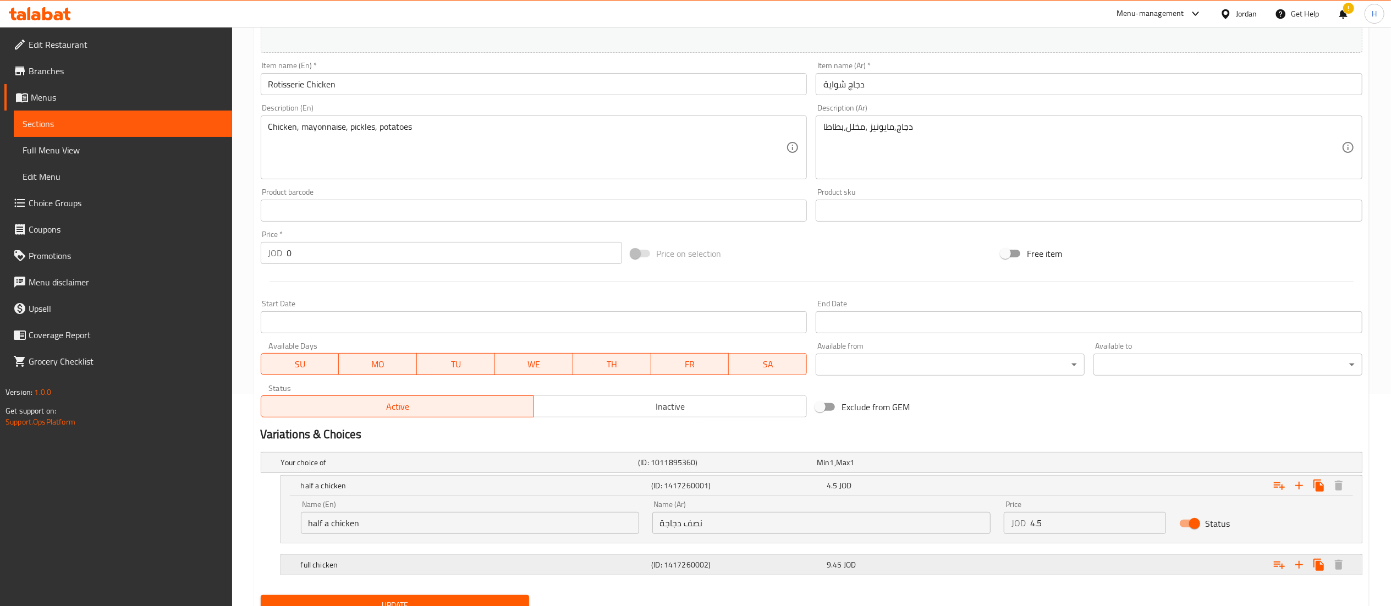
click at [931, 468] on div "9.45 JOD" at bounding box center [904, 462] width 174 height 11
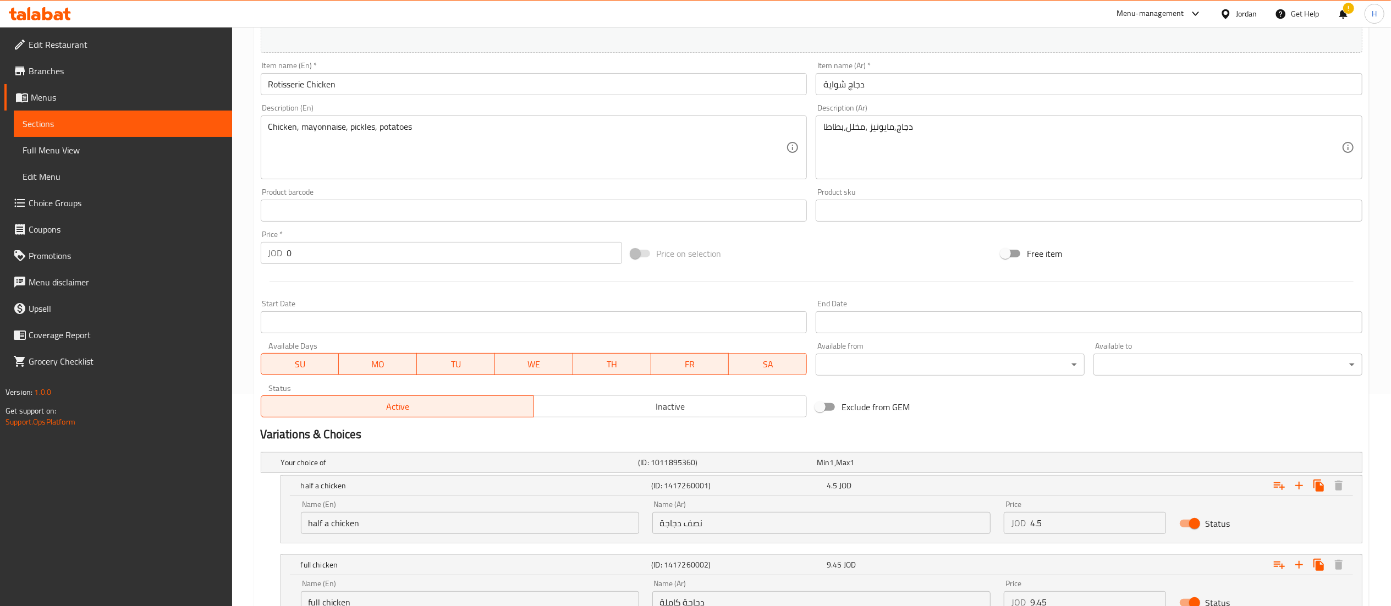
scroll to position [291, 0]
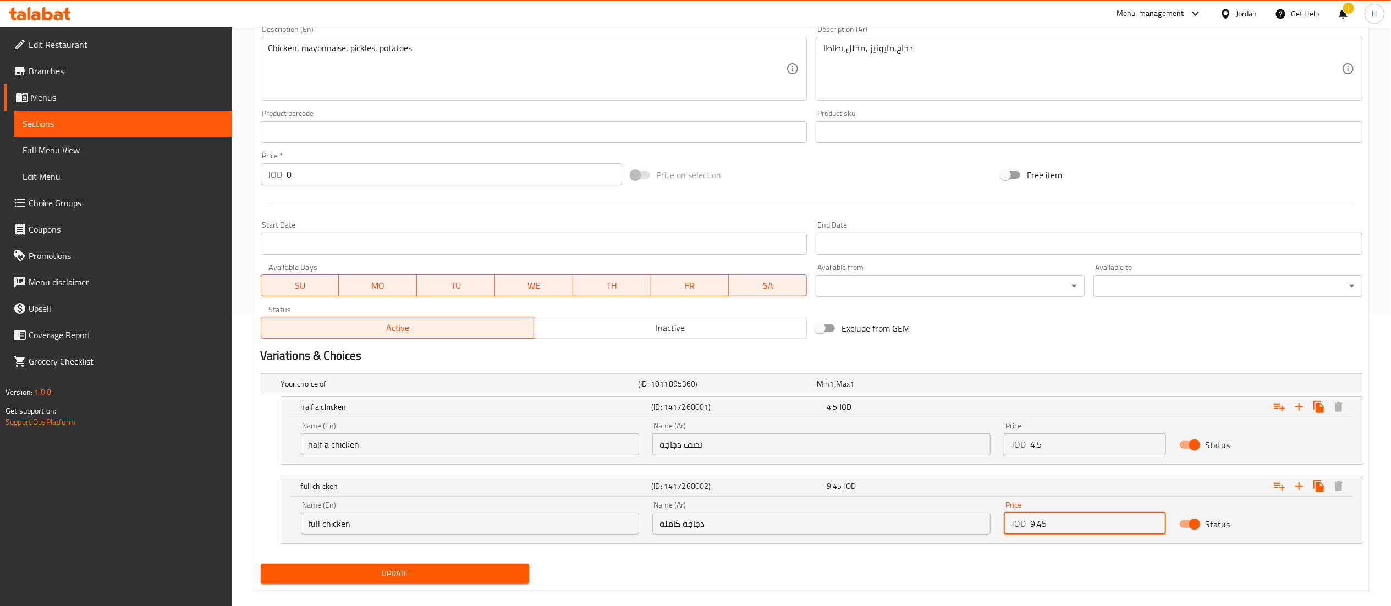
drag, startPoint x: 1057, startPoint y: 523, endPoint x: 917, endPoint y: 534, distance: 140.7
click at [917, 534] on div "Name (En) full chicken Name (En) Name (Ar) دجاجة كاملة Name (Ar) Price JOD 9.45…" at bounding box center [821, 518] width 1055 height 47
type input "6"
drag, startPoint x: 1055, startPoint y: 450, endPoint x: 976, endPoint y: 437, distance: 80.2
click at [976, 437] on div "Name (En) half a chicken Name (En) Name (Ar) نصف دجاجة Name (Ar) Price JOD 4.5 …" at bounding box center [821, 438] width 1055 height 47
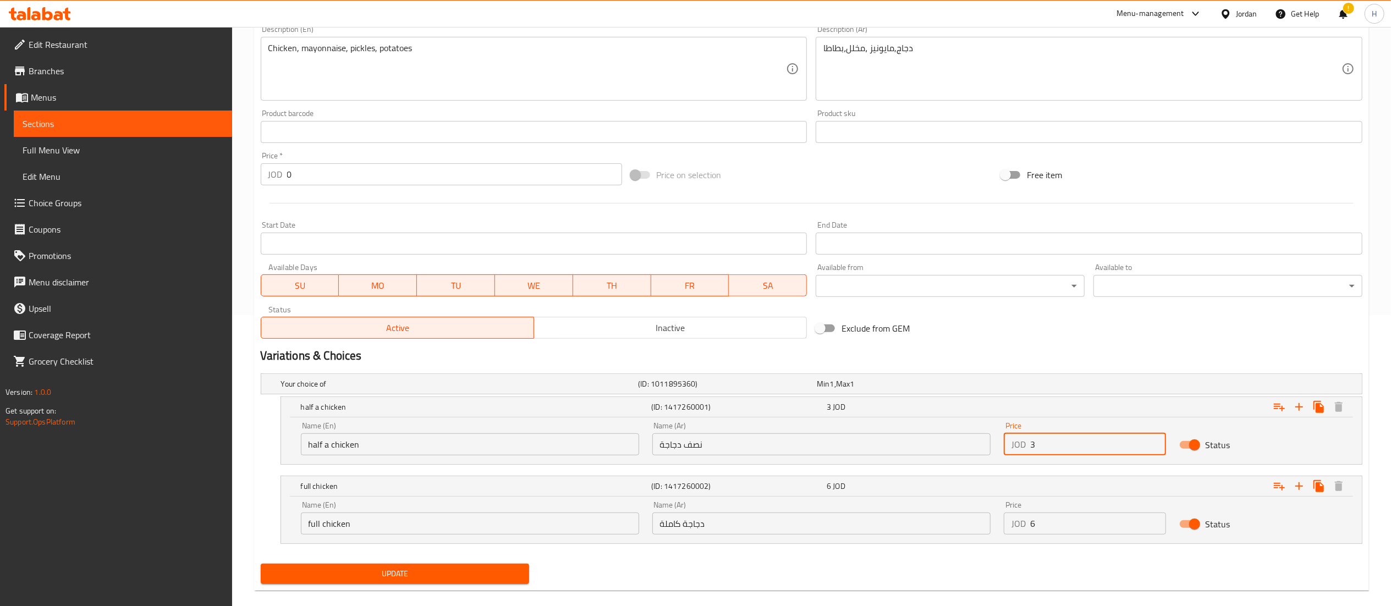
type input "3"
click at [482, 569] on span "Update" at bounding box center [395, 574] width 251 height 14
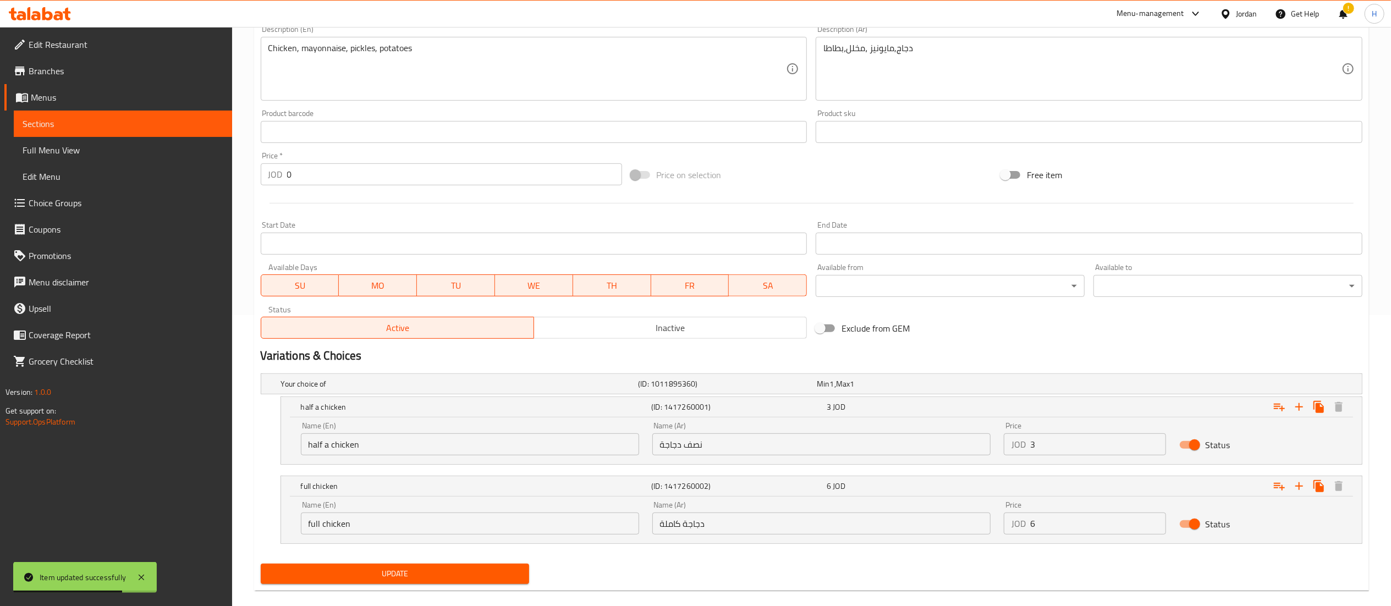
click at [482, 569] on span "Update" at bounding box center [395, 574] width 251 height 14
click at [46, 15] on icon at bounding box center [40, 13] width 62 height 13
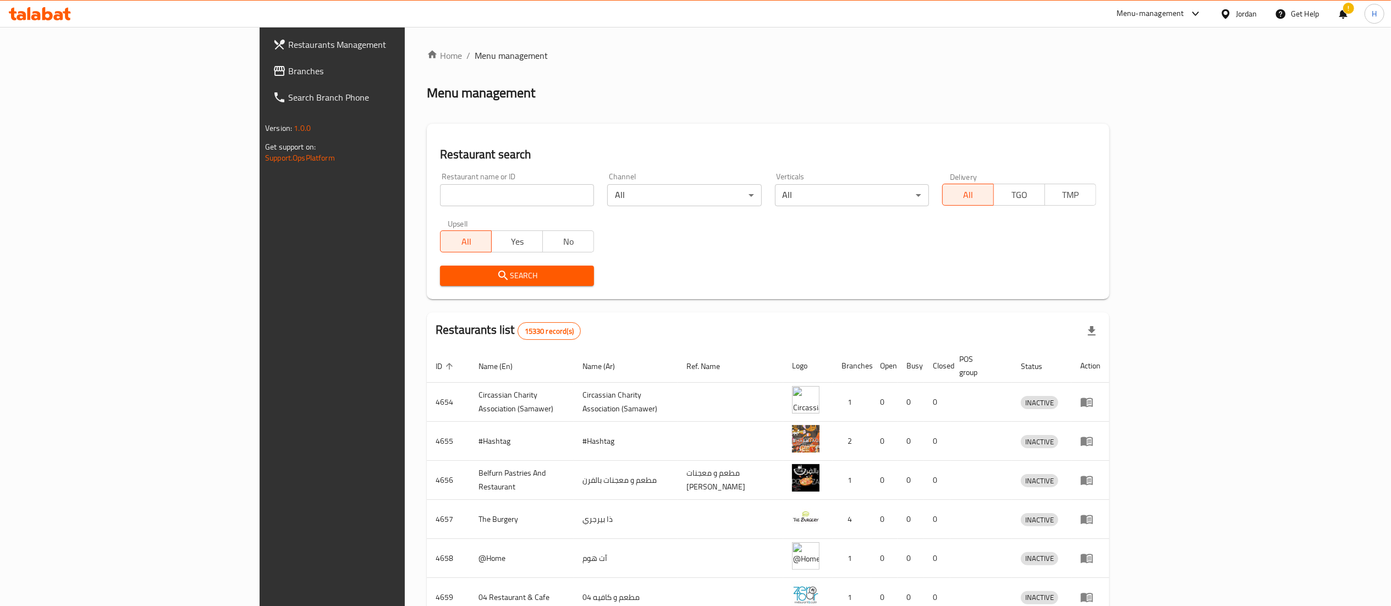
click at [288, 70] on span "Branches" at bounding box center [385, 70] width 195 height 13
